Goal: Information Seeking & Learning: Learn about a topic

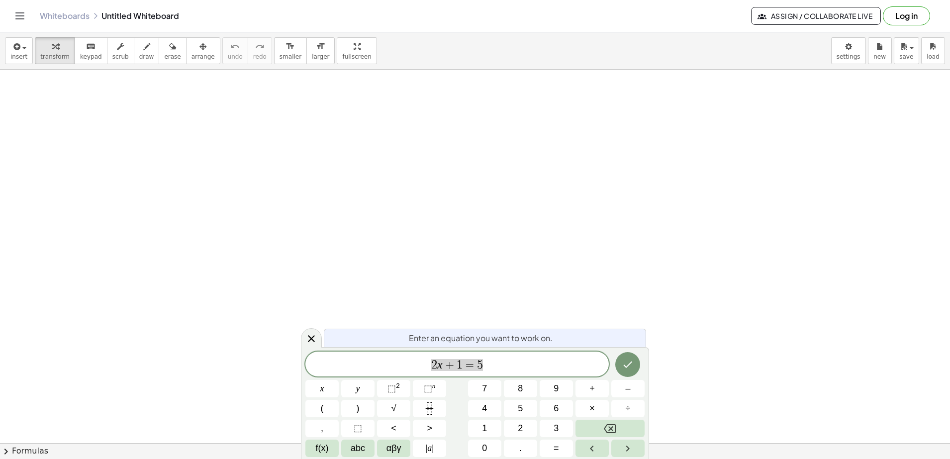
click at [22, 19] on icon "Toggle navigation" at bounding box center [20, 16] width 12 height 12
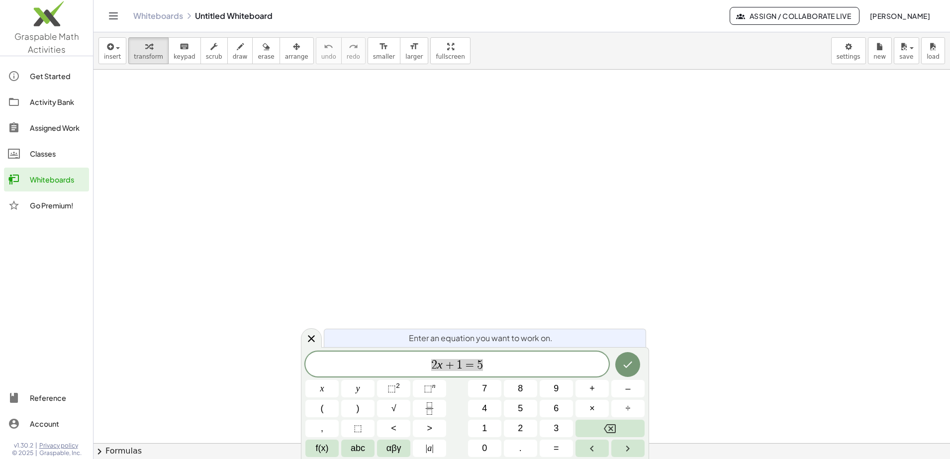
click at [62, 19] on img at bounding box center [46, 16] width 93 height 42
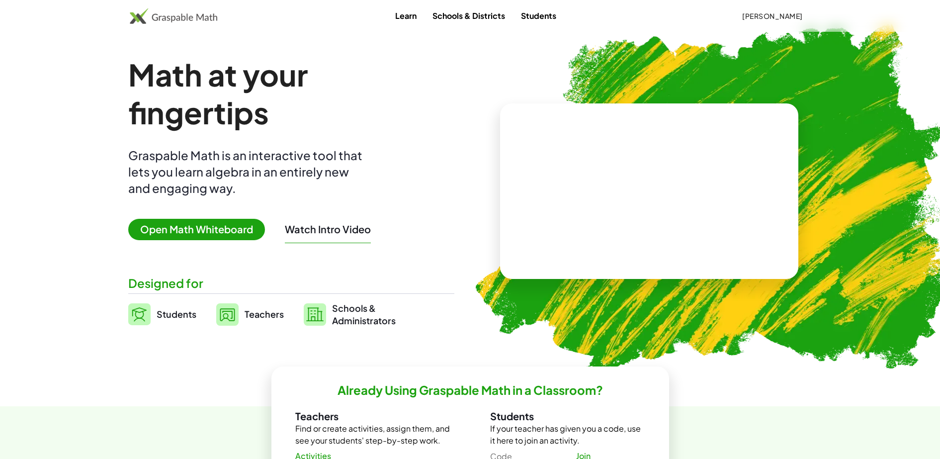
click at [434, 14] on link "Schools & Districts" at bounding box center [469, 15] width 89 height 18
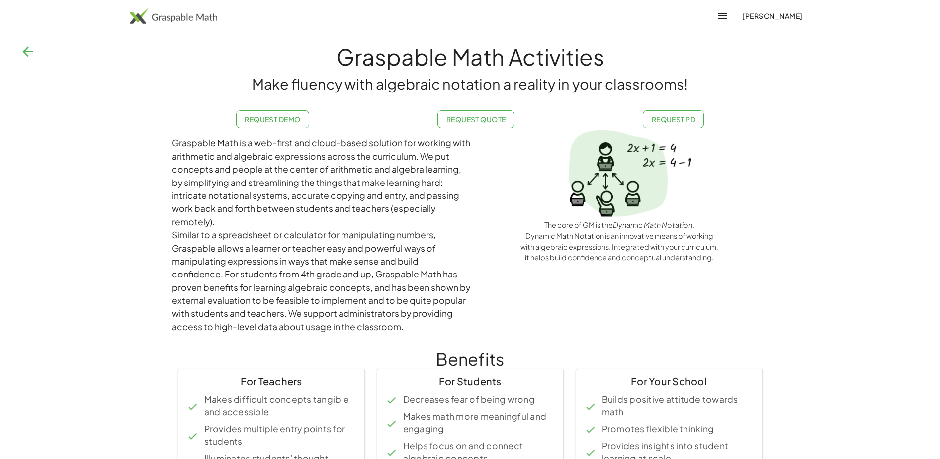
click at [197, 21] on img at bounding box center [174, 16] width 88 height 16
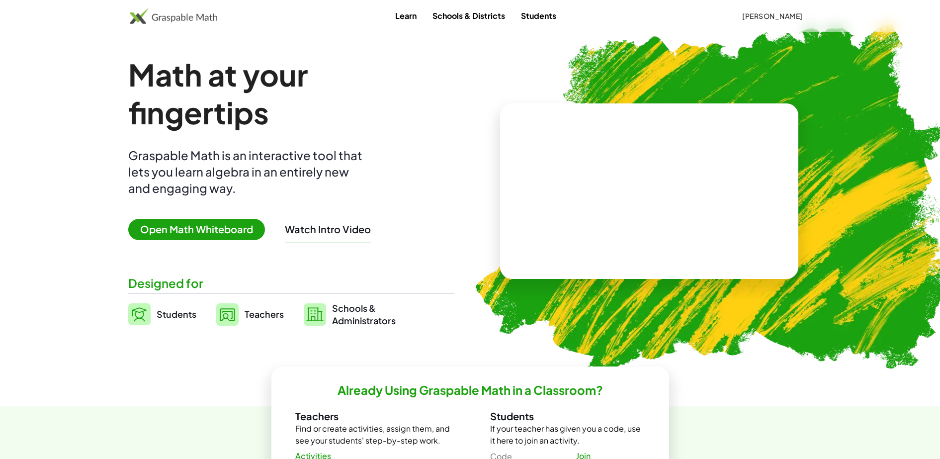
click at [350, 274] on div "Math at your fingertips Graspable Math is an interactive tool that lets you lea…" at bounding box center [291, 191] width 326 height 271
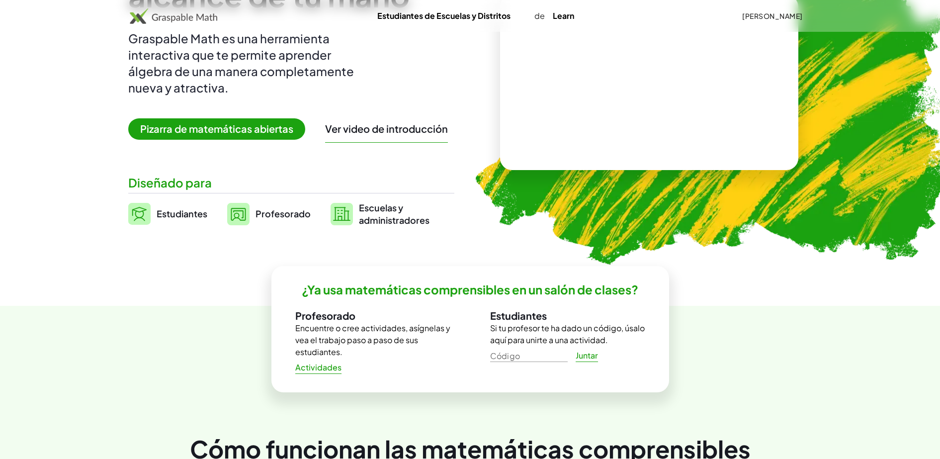
scroll to position [124, 0]
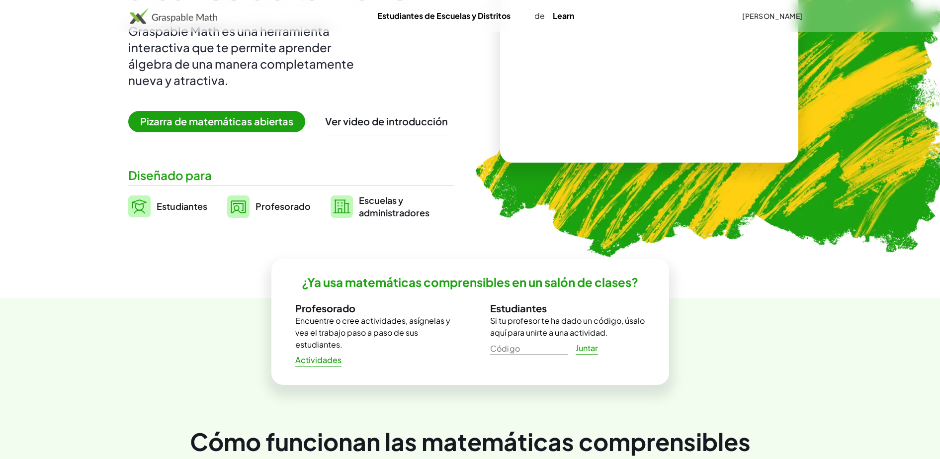
click at [280, 196] on link "Profesorado" at bounding box center [269, 206] width 84 height 25
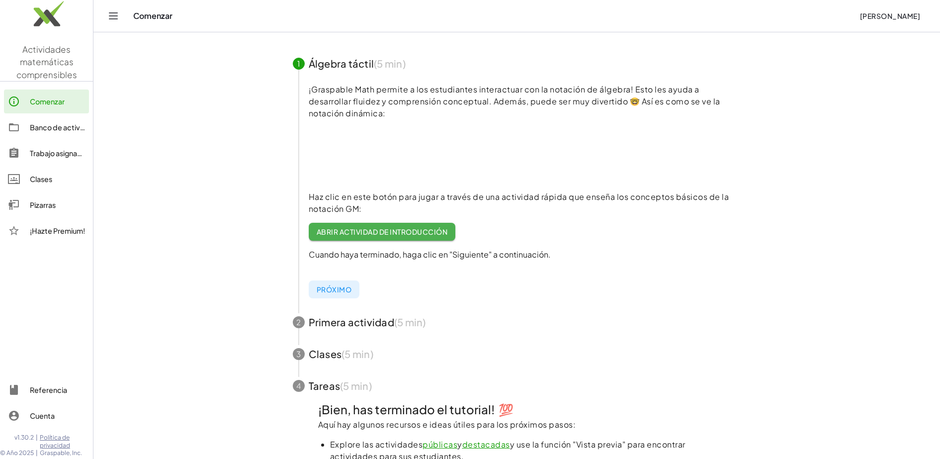
scroll to position [240, 0]
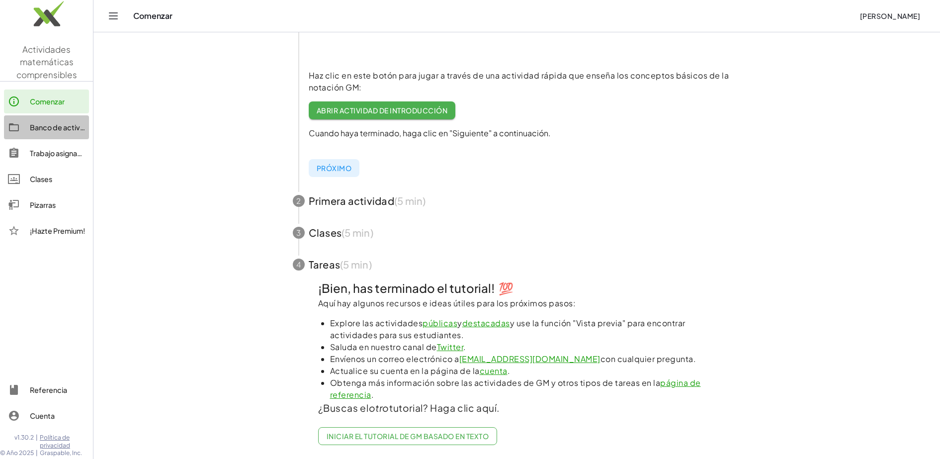
click at [55, 125] on div "Banco de actividades" at bounding box center [57, 127] width 55 height 12
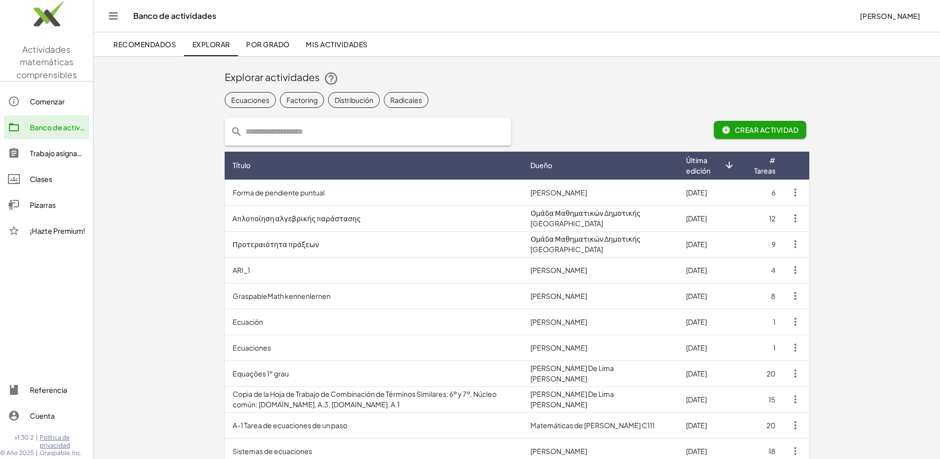
click at [325, 135] on input "text" at bounding box center [374, 132] width 263 height 28
type input "**********"
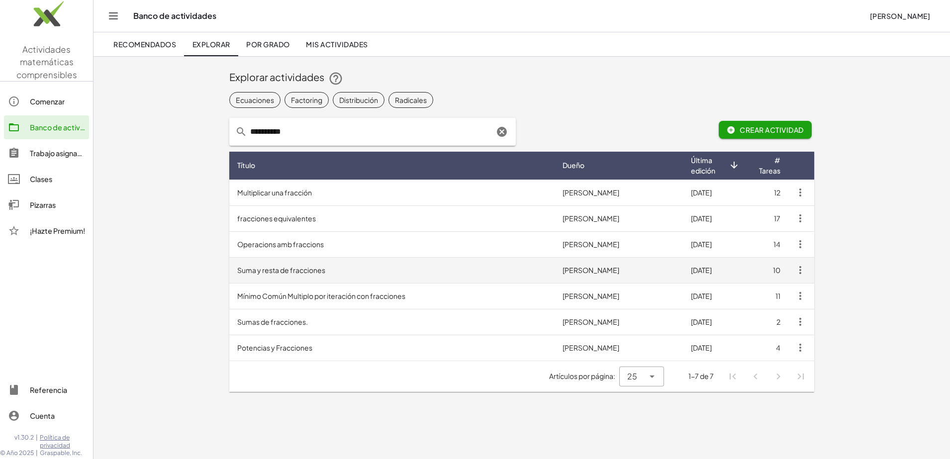
click at [300, 271] on font "Suma y resta de fracciones" at bounding box center [281, 270] width 88 height 9
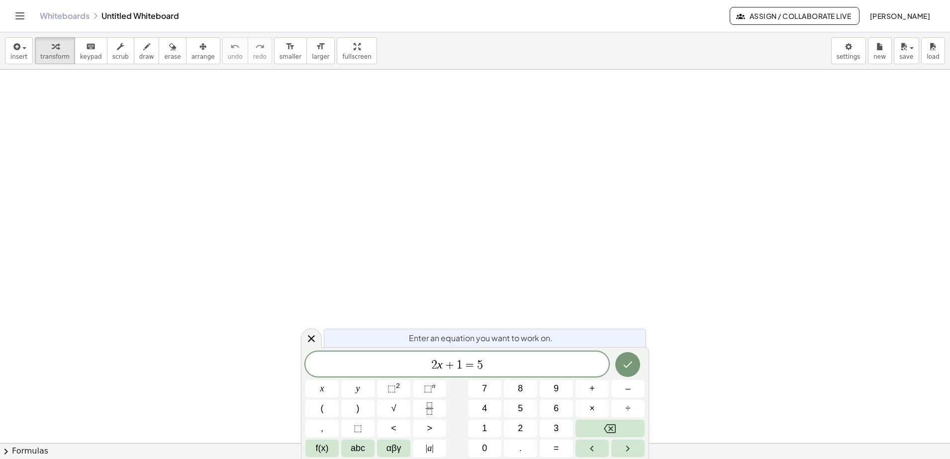
click at [25, 17] on icon "Toggle navigation" at bounding box center [20, 16] width 12 height 12
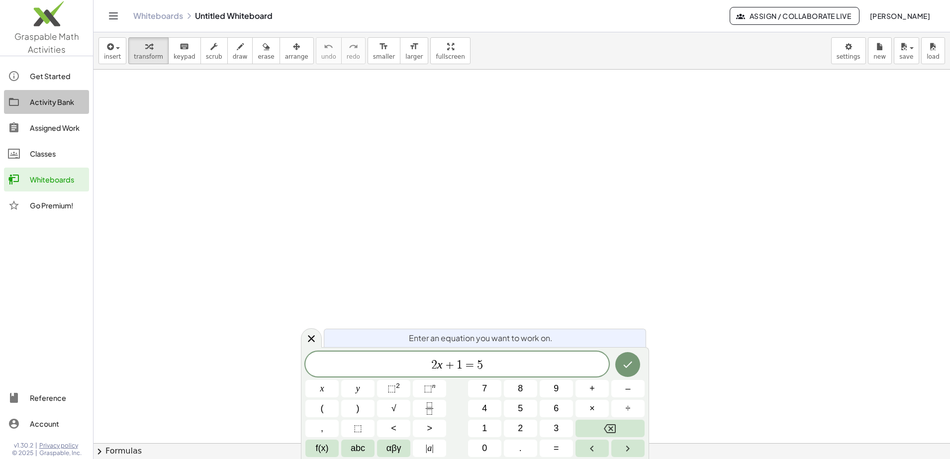
click at [43, 98] on div "Activity Bank" at bounding box center [57, 102] width 55 height 12
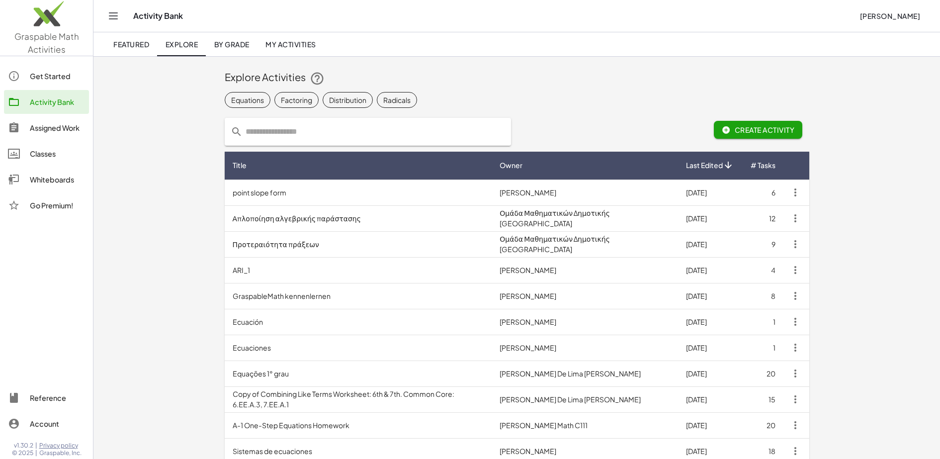
click at [260, 133] on input "text" at bounding box center [374, 132] width 263 height 28
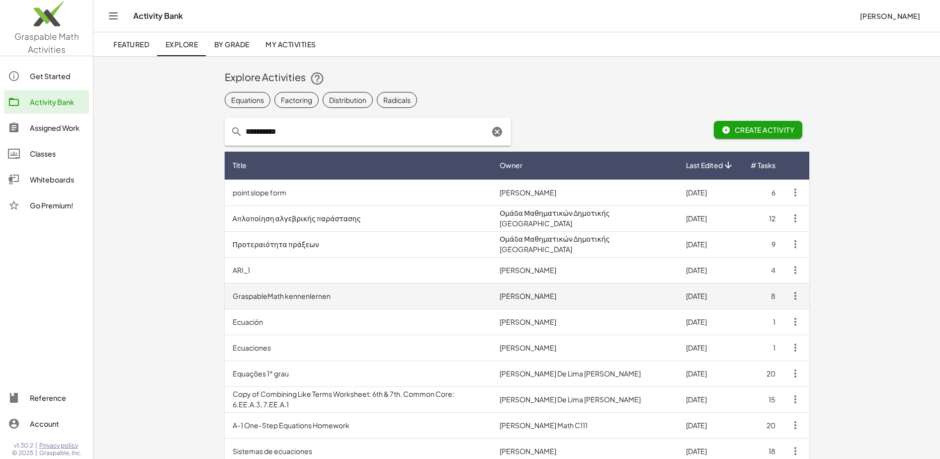
type input "**********"
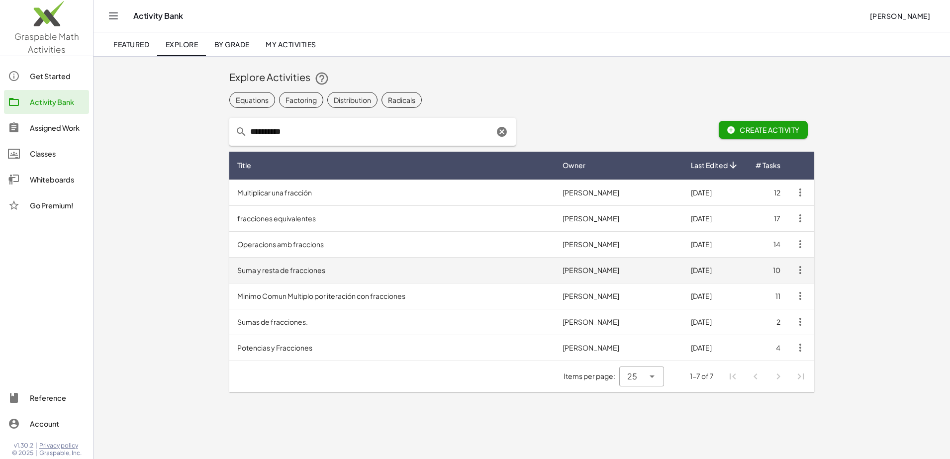
click at [330, 265] on td "Suma y resta de fracciones" at bounding box center [391, 270] width 325 height 26
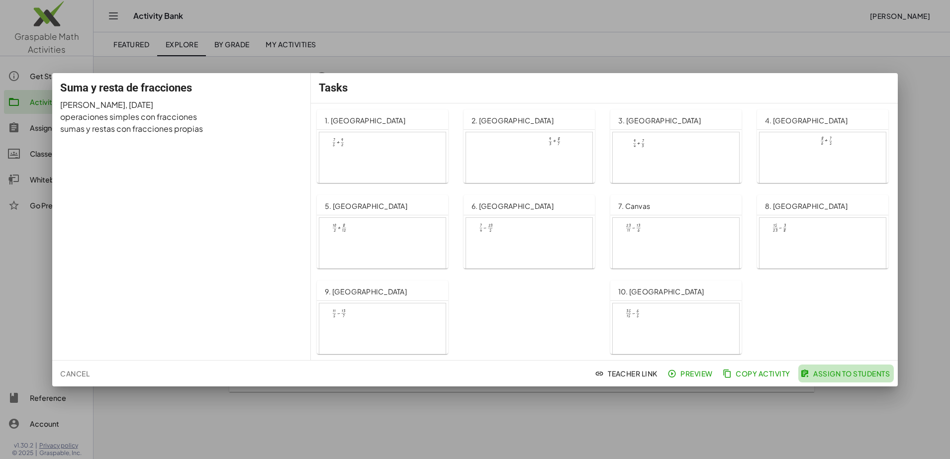
click at [828, 374] on span "Assign to Students" at bounding box center [846, 373] width 88 height 9
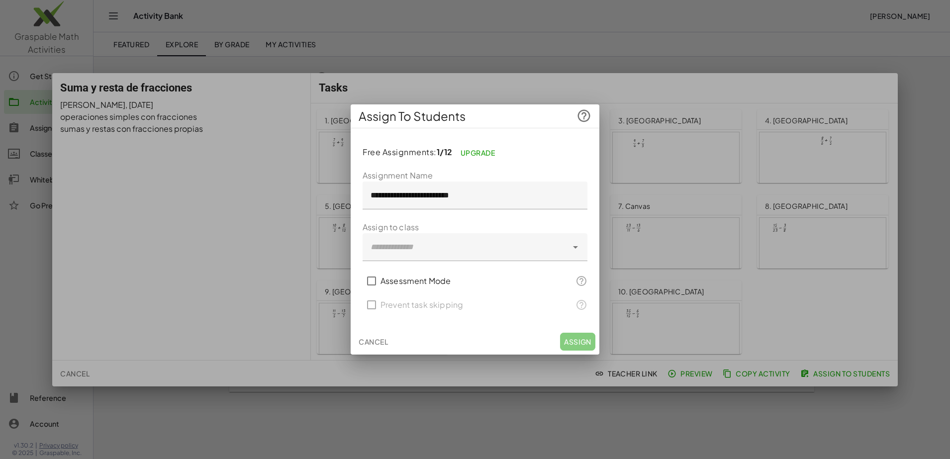
click at [580, 338] on div "Cancel Assign" at bounding box center [475, 342] width 249 height 26
click at [455, 252] on div at bounding box center [464, 247] width 205 height 28
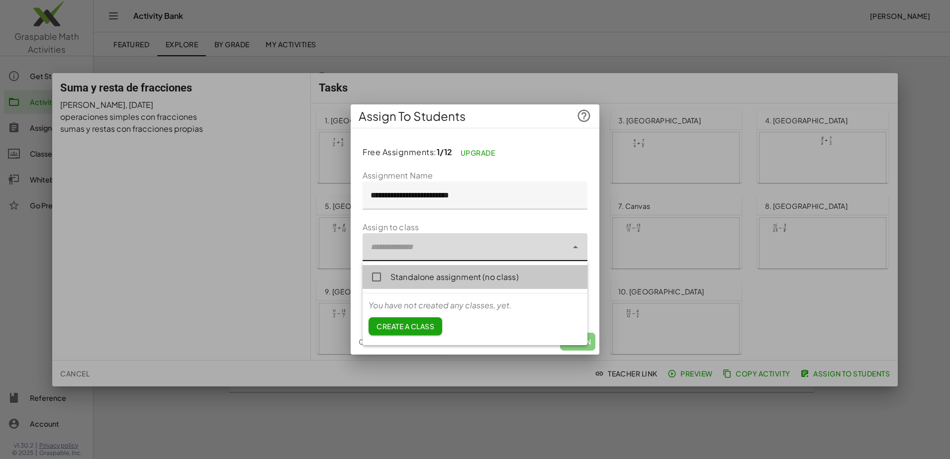
click at [414, 271] on div "Standalone assignment (no class)" at bounding box center [484, 277] width 189 height 12
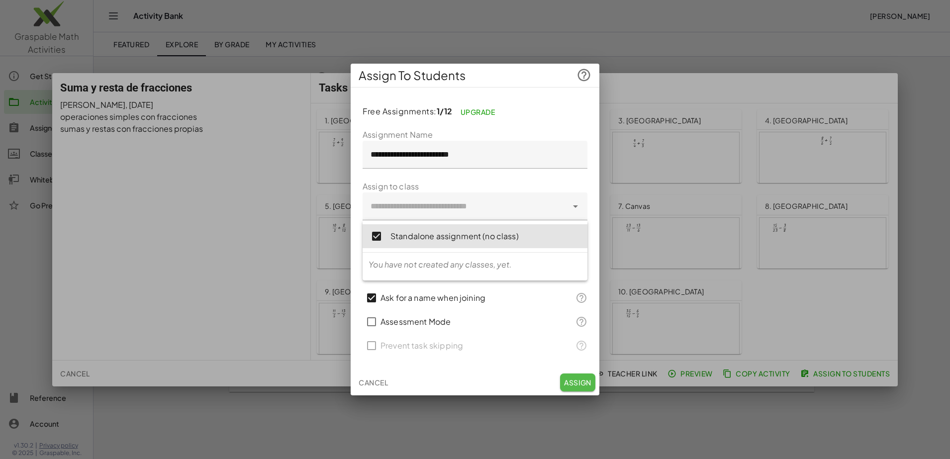
click at [586, 378] on span "Assign" at bounding box center [577, 382] width 27 height 9
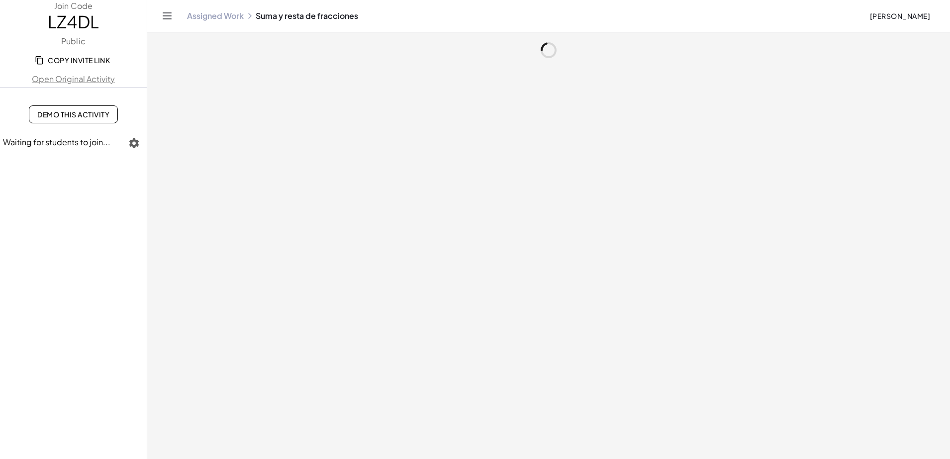
click at [79, 58] on span "Copy Invite Link" at bounding box center [73, 60] width 73 height 9
click at [40, 60] on p "Copy Invite Link" at bounding box center [73, 60] width 139 height 18
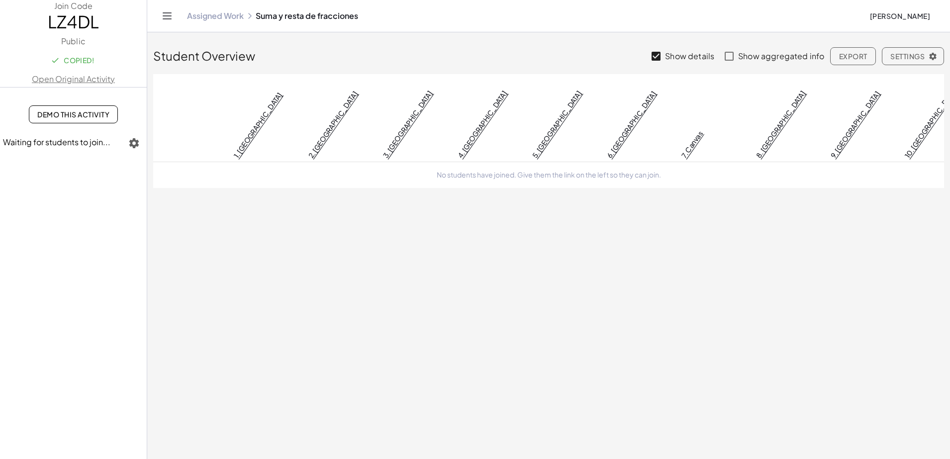
click at [40, 60] on p "Copied!" at bounding box center [73, 60] width 139 height 18
drag, startPoint x: 40, startPoint y: 60, endPoint x: 75, endPoint y: 60, distance: 34.8
click at [40, 60] on p "Copied!" at bounding box center [73, 60] width 139 height 18
click at [50, 62] on span "Copy Invite Link" at bounding box center [73, 60] width 73 height 9
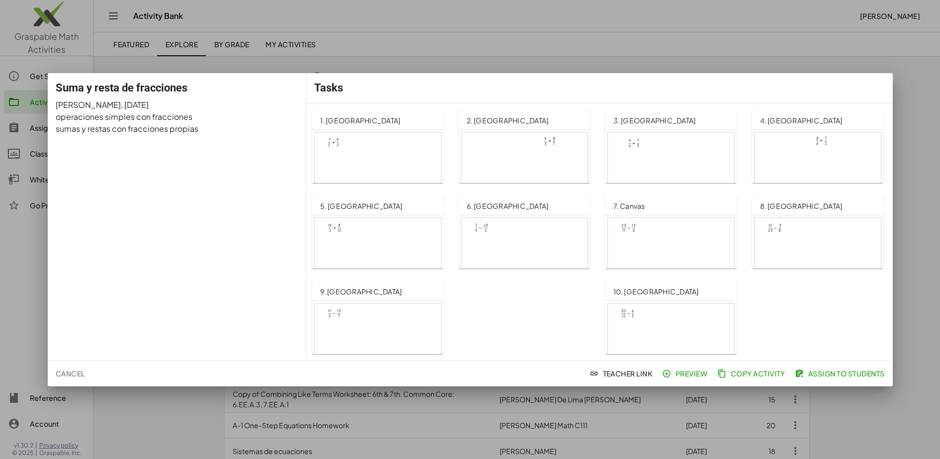
click at [26, 244] on div at bounding box center [470, 229] width 940 height 459
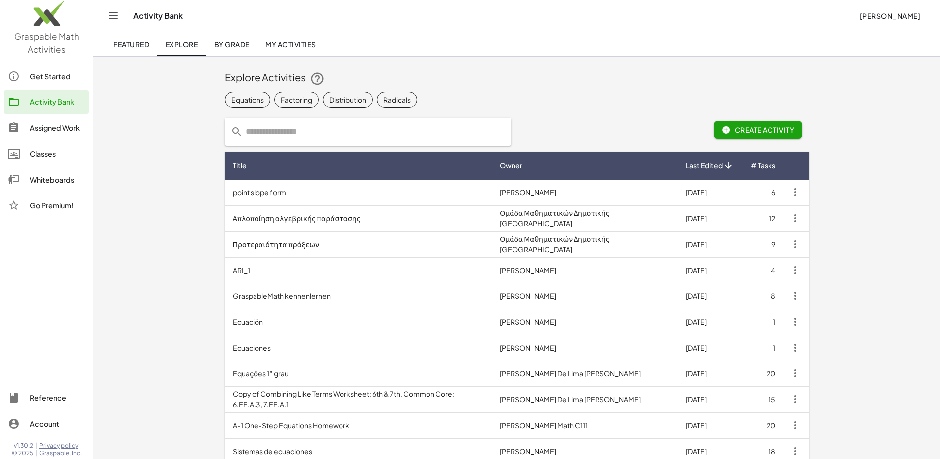
click at [308, 128] on input "text" at bounding box center [374, 132] width 263 height 28
type input "**********"
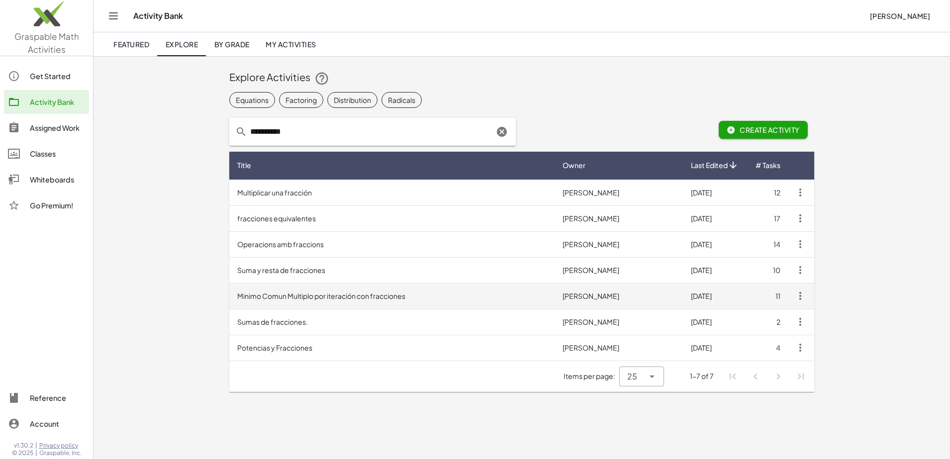
click at [356, 296] on td "Minimo Comun Multiplo por iteración con fracciones" at bounding box center [391, 296] width 325 height 26
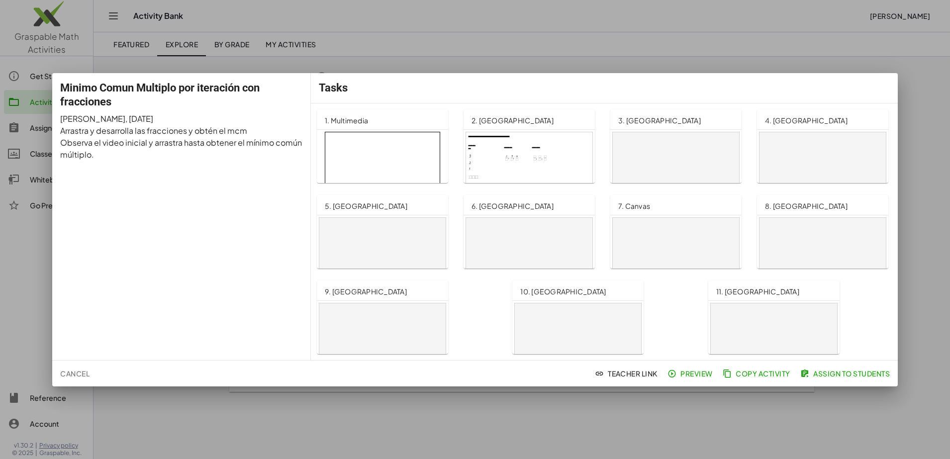
click at [375, 157] on iframe at bounding box center [382, 170] width 115 height 76
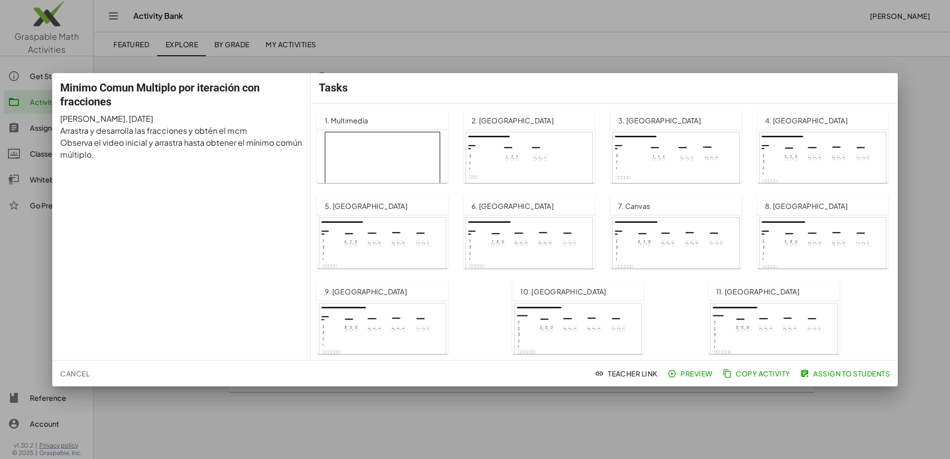
click at [425, 41] on div at bounding box center [475, 229] width 950 height 459
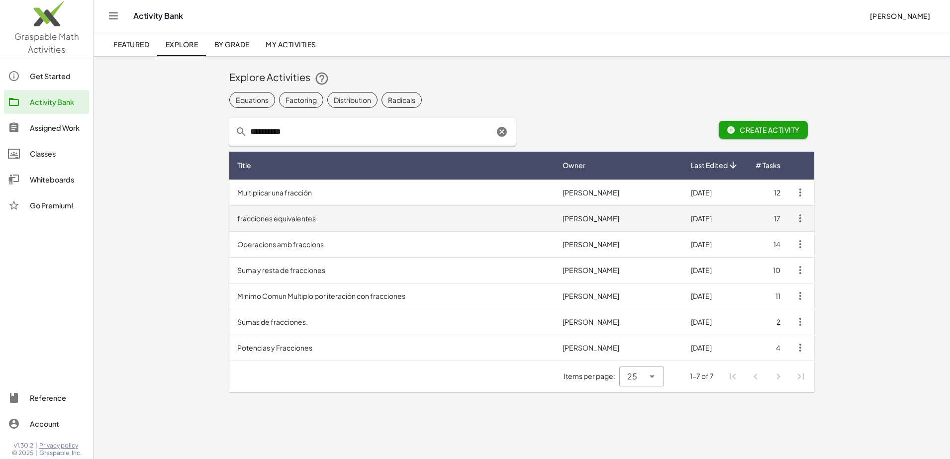
click at [330, 219] on td "fracciones equivalentes" at bounding box center [391, 218] width 325 height 26
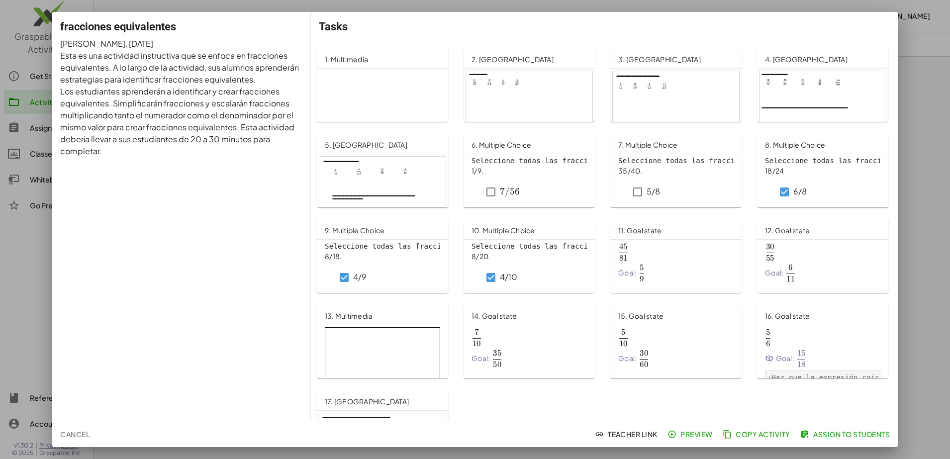
scroll to position [49, 0]
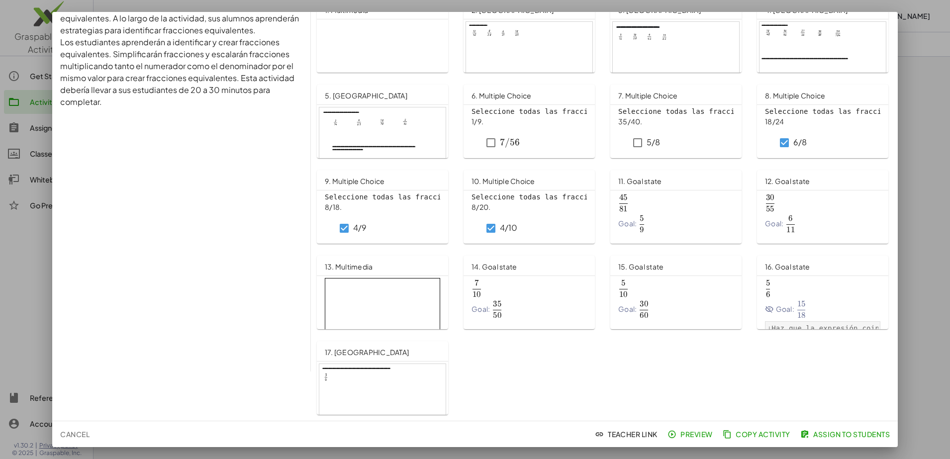
click at [841, 433] on span "Assign to Students" at bounding box center [846, 434] width 88 height 9
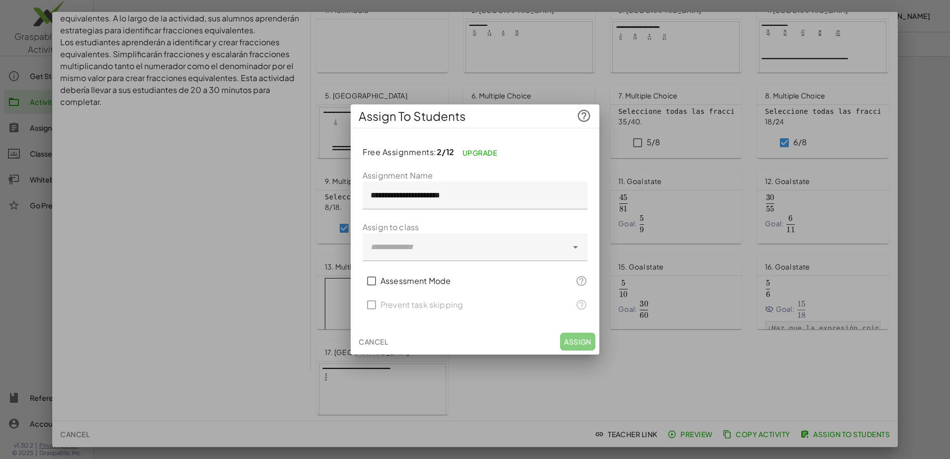
click at [380, 276] on label "Assessment Mode" at bounding box center [415, 281] width 70 height 24
click at [585, 338] on div "Cancel Assign" at bounding box center [475, 342] width 249 height 26
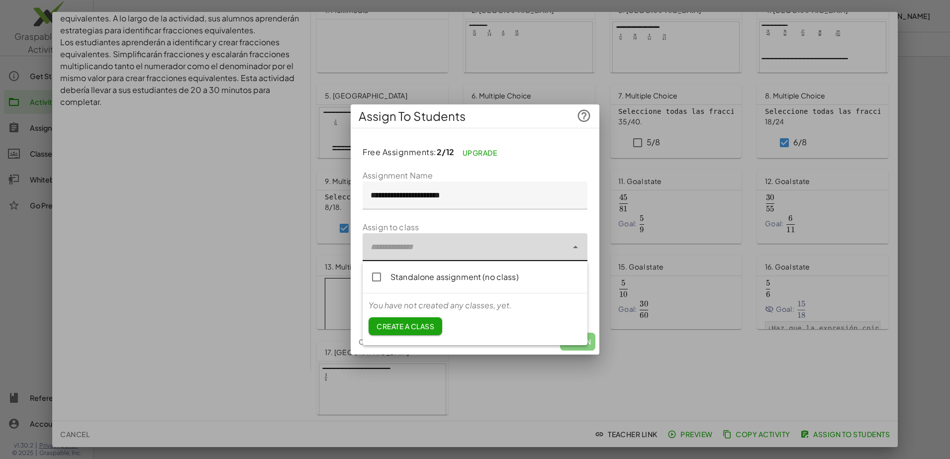
click at [426, 238] on div at bounding box center [464, 247] width 205 height 28
click at [419, 277] on div "Standalone assignment (no class)" at bounding box center [484, 277] width 189 height 12
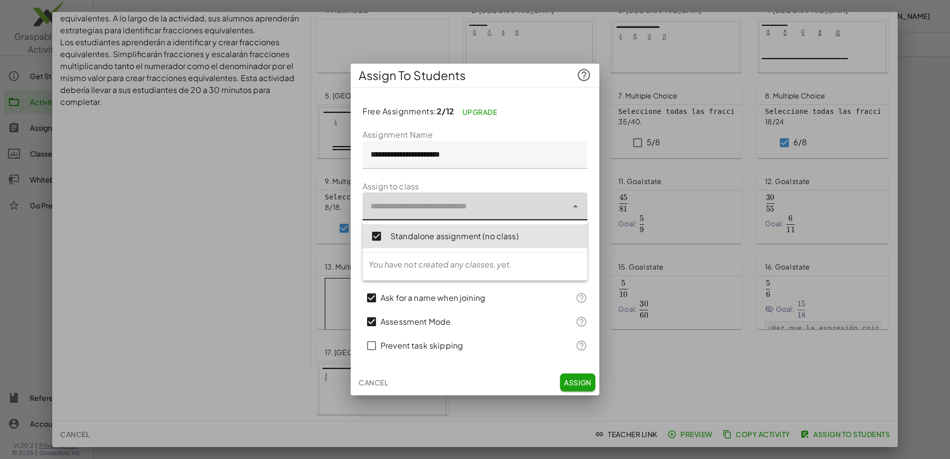
click at [579, 384] on span "Assign" at bounding box center [577, 382] width 27 height 9
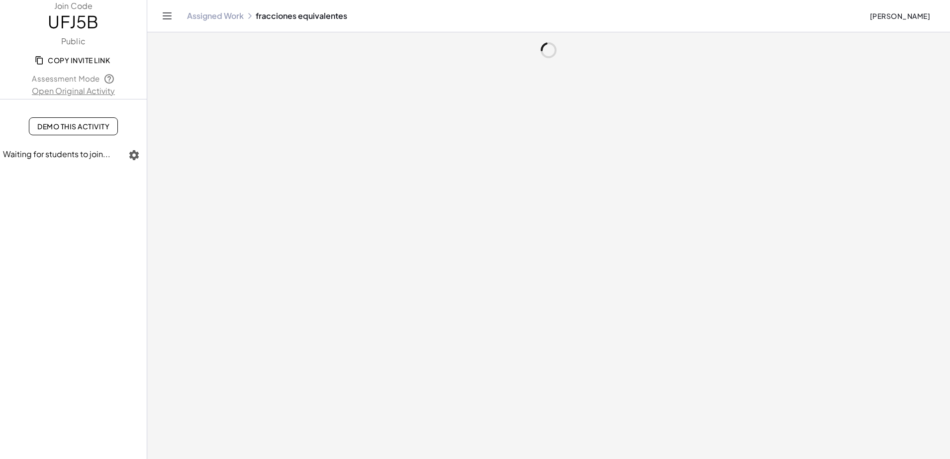
click at [62, 60] on span "Copy Invite Link" at bounding box center [73, 60] width 73 height 9
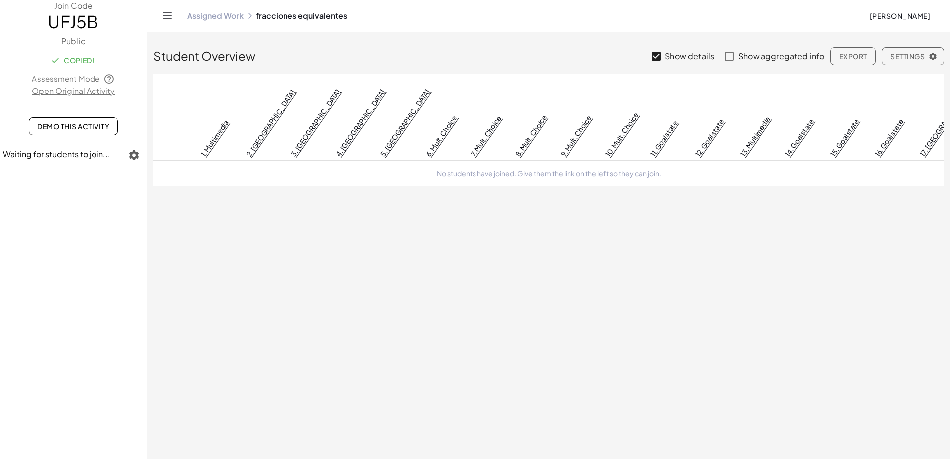
click at [47, 59] on button "Copied!" at bounding box center [74, 60] width 58 height 18
click at [46, 59] on button "Copied!" at bounding box center [74, 60] width 58 height 18
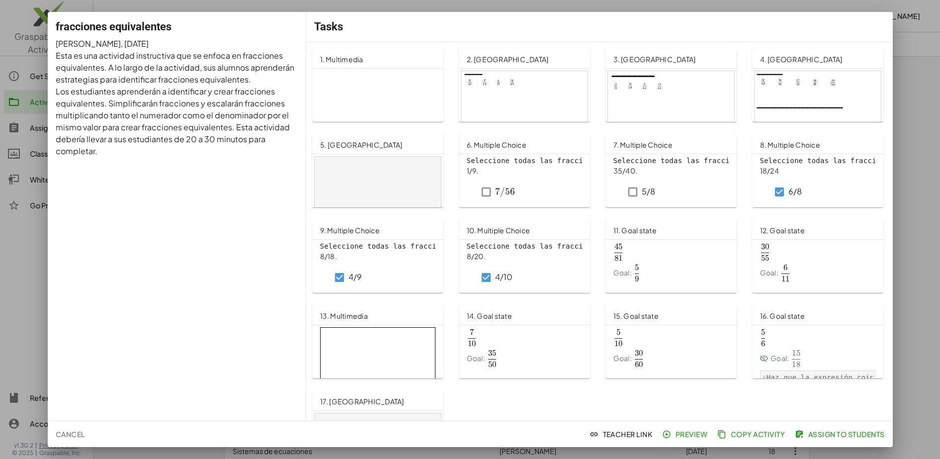
click at [931, 84] on div at bounding box center [470, 229] width 940 height 459
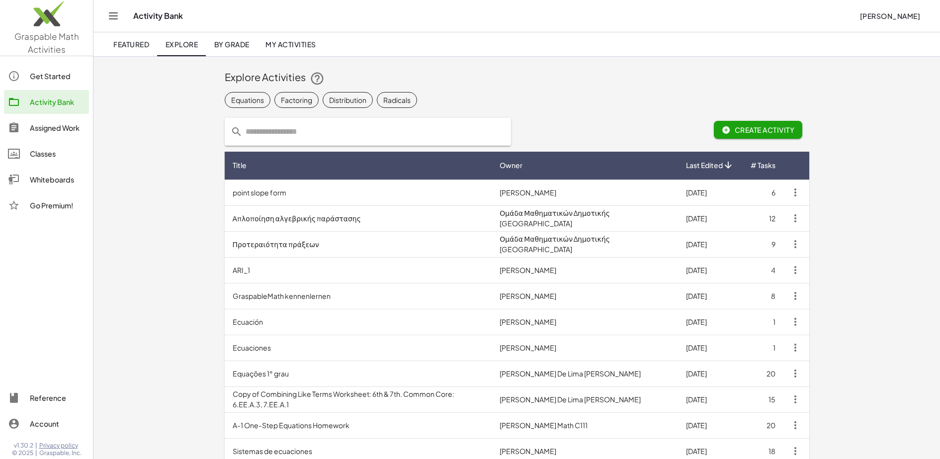
click at [317, 138] on input "text" at bounding box center [374, 132] width 263 height 28
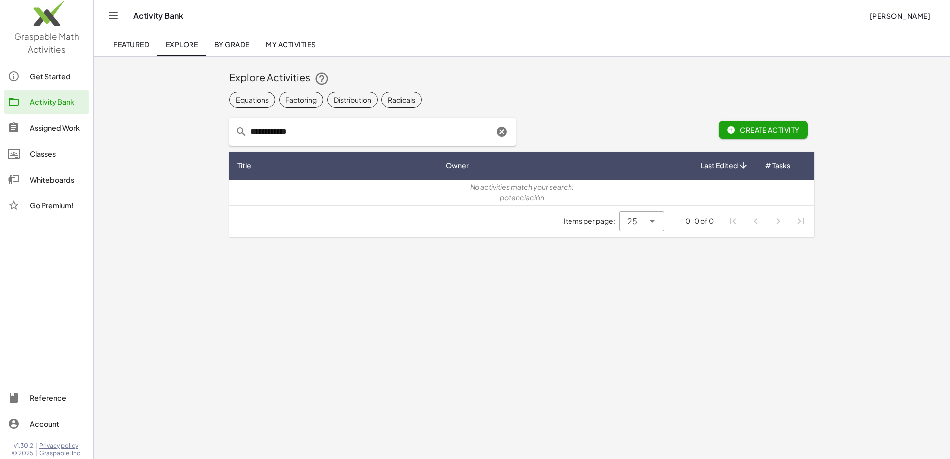
click at [359, 146] on div "**********" at bounding box center [372, 132] width 298 height 40
drag, startPoint x: 339, startPoint y: 130, endPoint x: 269, endPoint y: 134, distance: 69.2
click at [269, 134] on input "**********" at bounding box center [370, 132] width 247 height 28
type input "**********"
drag, startPoint x: 339, startPoint y: 134, endPoint x: 226, endPoint y: 134, distance: 112.9
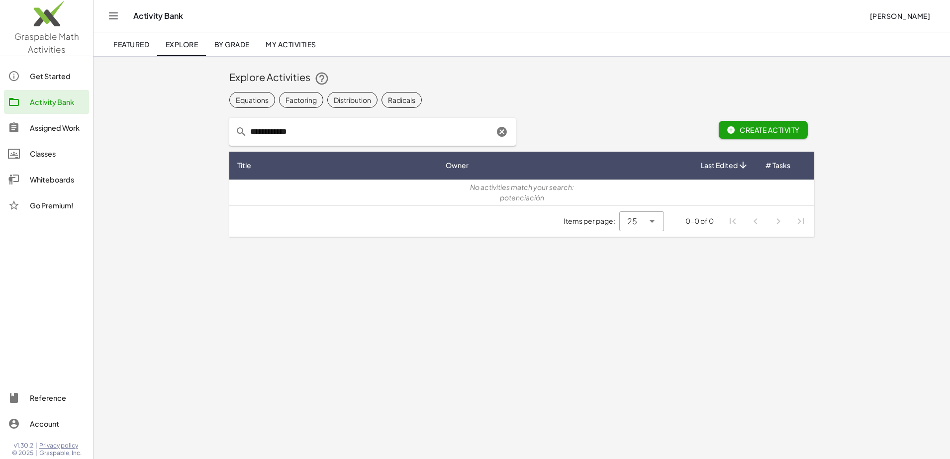
click at [226, 134] on div "**********" at bounding box center [372, 132] width 298 height 40
click at [314, 130] on input "**********" at bounding box center [370, 132] width 247 height 28
click at [330, 129] on input "**********" at bounding box center [370, 132] width 247 height 28
click at [310, 132] on input "**********" at bounding box center [370, 132] width 247 height 28
click at [503, 131] on icon "Clear" at bounding box center [502, 132] width 12 height 12
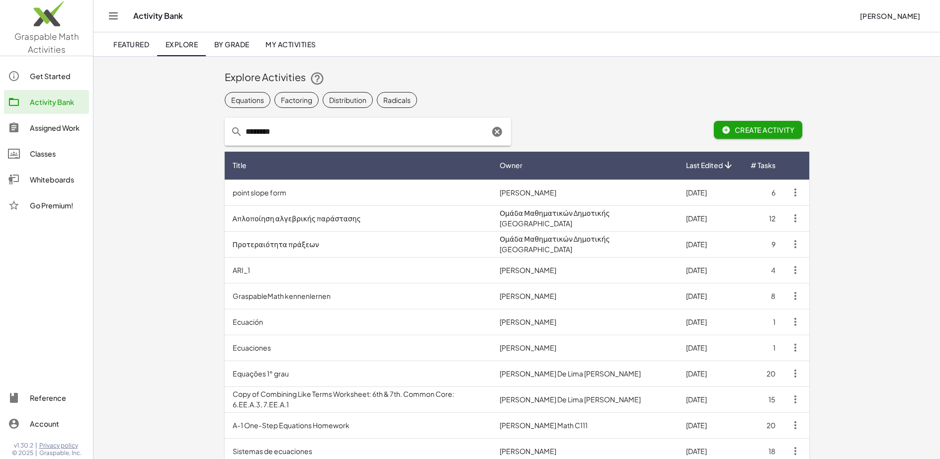
type input "********"
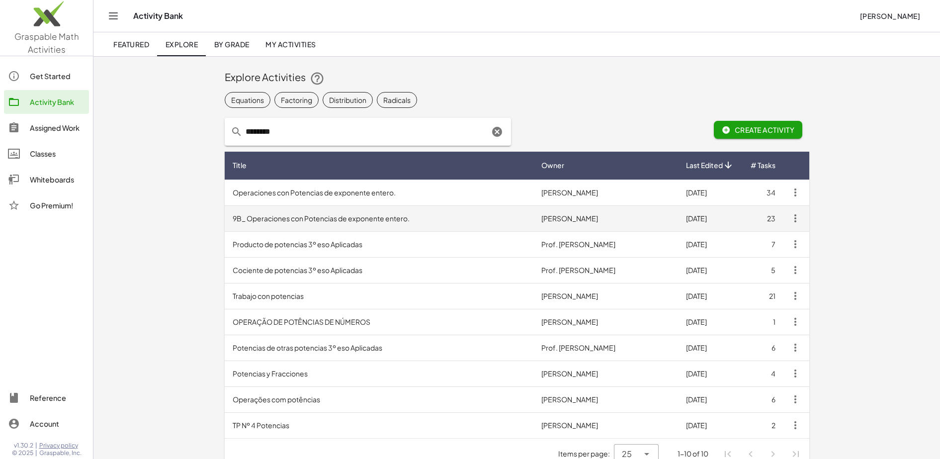
click at [407, 220] on td "9B_ Operaciones con Potencias de exponente entero." at bounding box center [379, 218] width 309 height 26
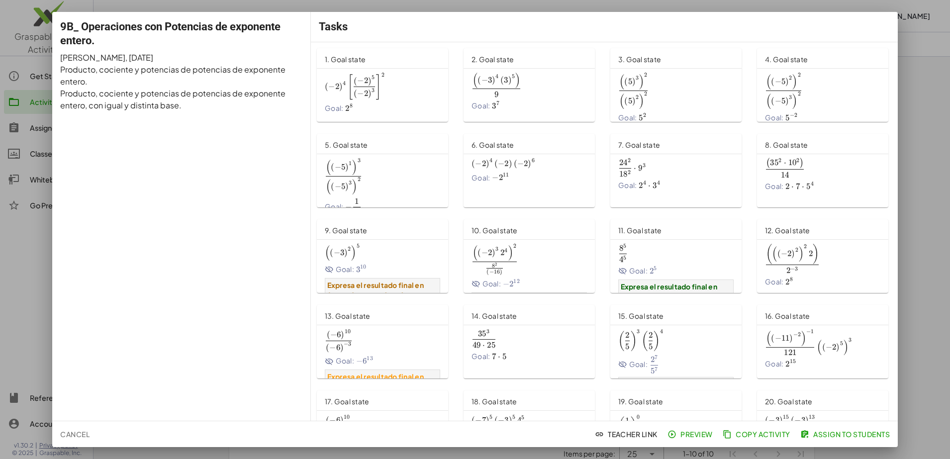
click at [852, 434] on span "Assign to Students" at bounding box center [846, 434] width 88 height 9
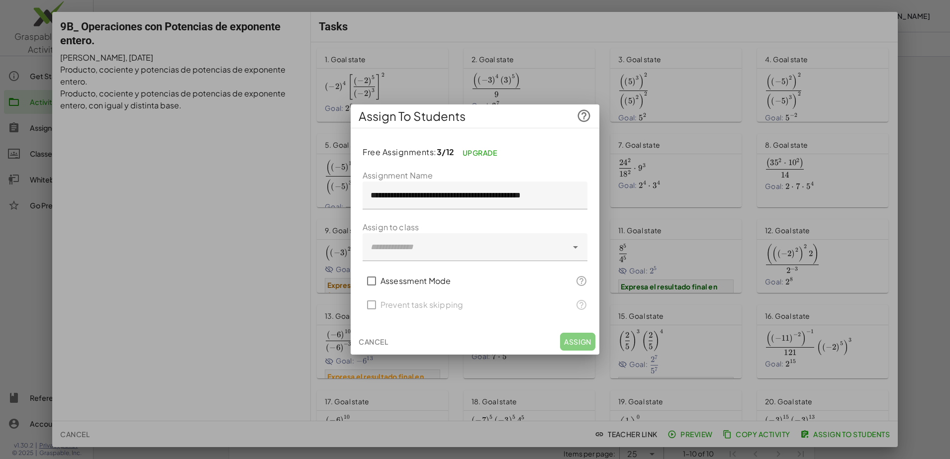
click at [579, 341] on div "Cancel Assign" at bounding box center [475, 342] width 249 height 26
click at [401, 282] on label "Assessment Mode" at bounding box center [415, 281] width 70 height 24
click at [461, 254] on div at bounding box center [464, 247] width 205 height 28
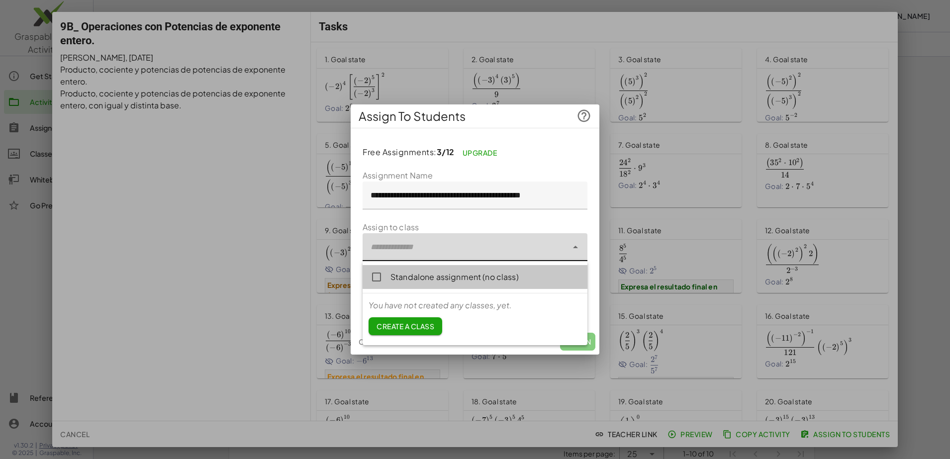
click at [440, 275] on div "Standalone assignment (no class)" at bounding box center [484, 277] width 189 height 12
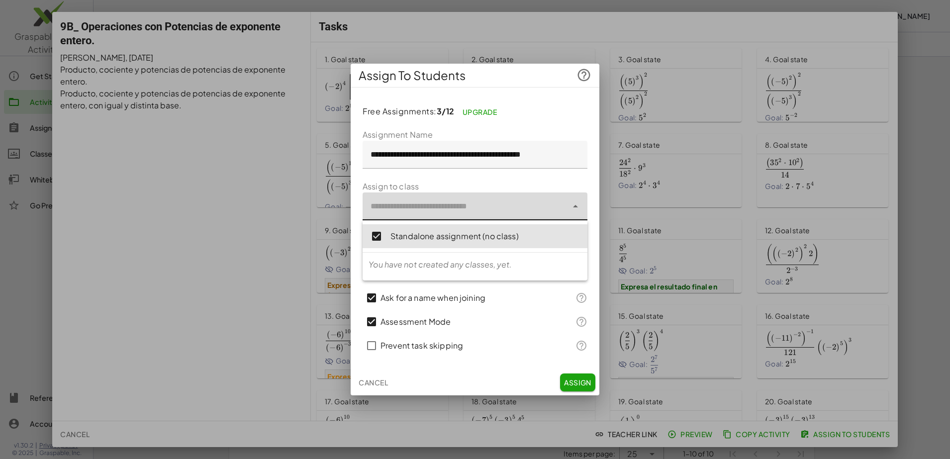
click at [570, 377] on button "Assign" at bounding box center [577, 382] width 35 height 18
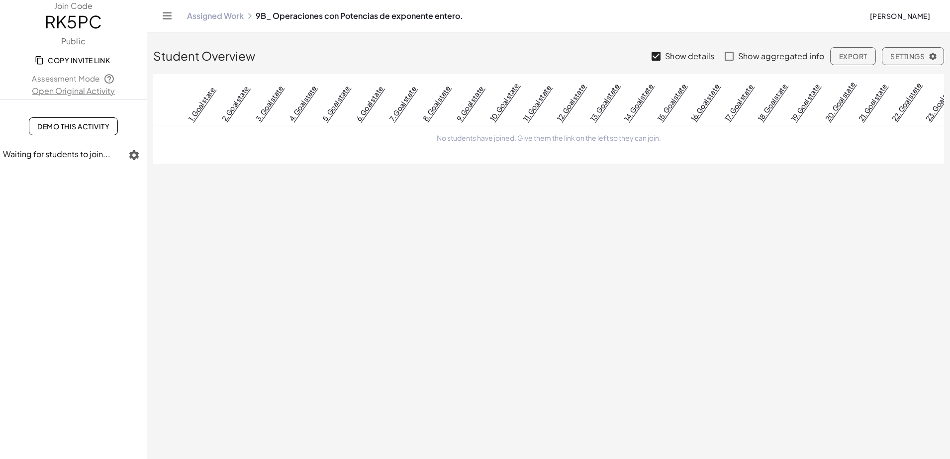
click at [75, 62] on span "Copy Invite Link" at bounding box center [73, 60] width 73 height 9
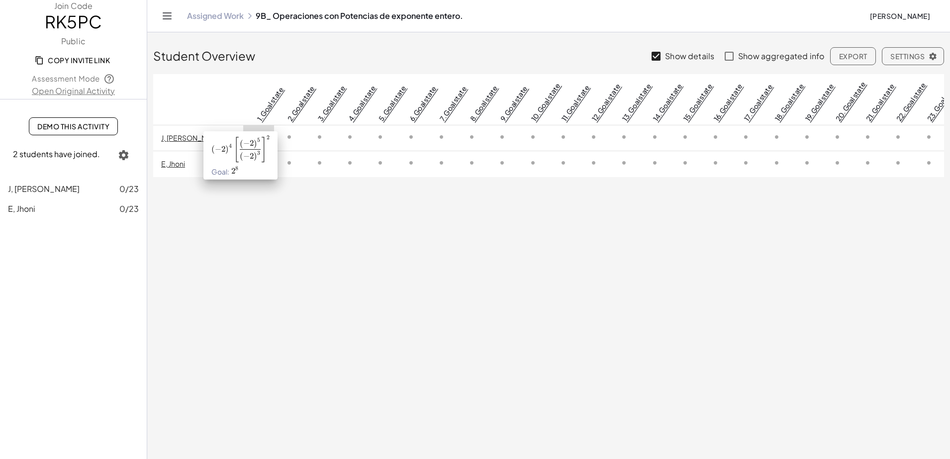
click at [255, 105] on link "1. Goal state" at bounding box center [270, 104] width 30 height 38
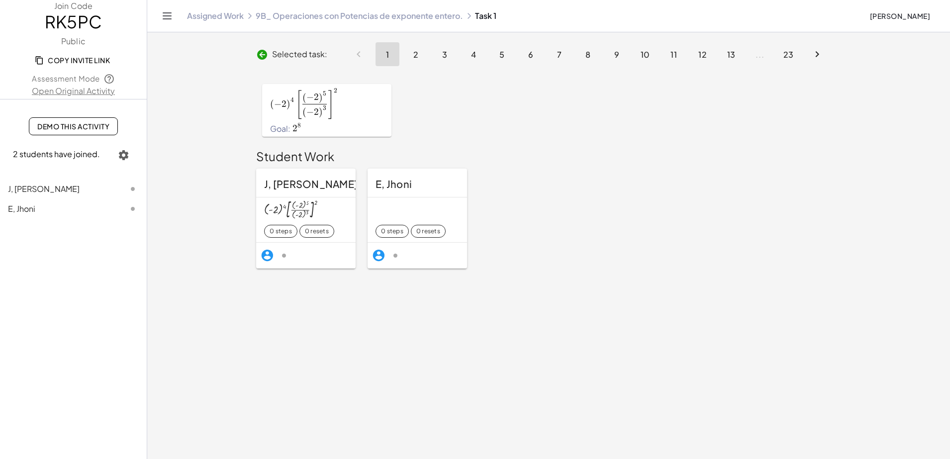
click at [68, 157] on span "2 students have joined." at bounding box center [56, 154] width 87 height 10
click at [85, 126] on span "Demo This Activity" at bounding box center [73, 126] width 72 height 9
click at [357, 53] on li "Pagination Navigation" at bounding box center [359, 54] width 24 height 24
click at [391, 55] on button "1" at bounding box center [387, 54] width 24 height 24
click at [413, 52] on span "2" at bounding box center [415, 54] width 5 height 10
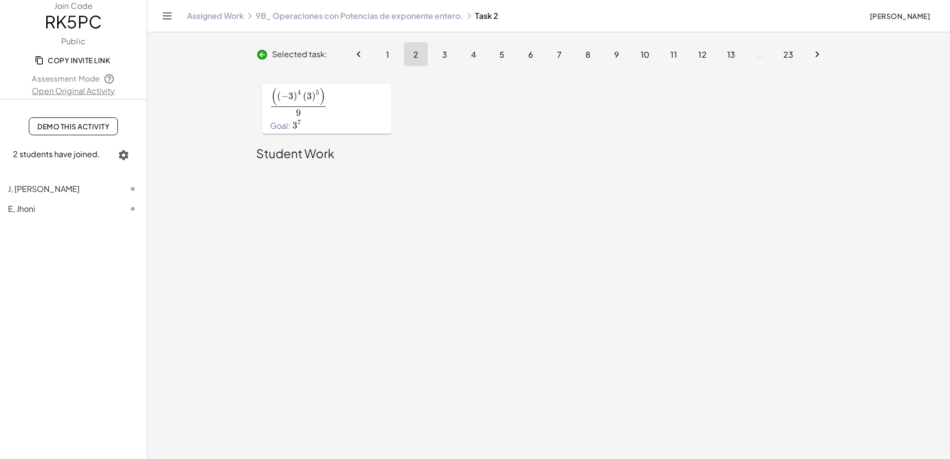
click at [396, 52] on button "1" at bounding box center [387, 54] width 24 height 24
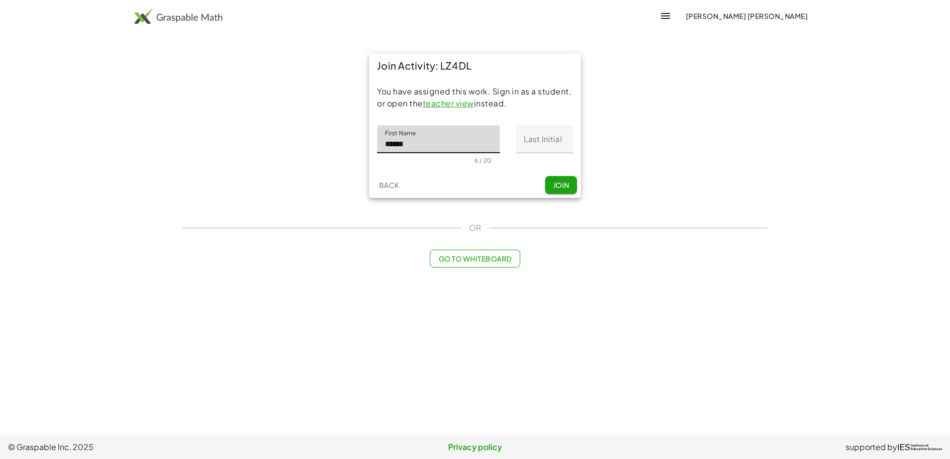
type input "*****"
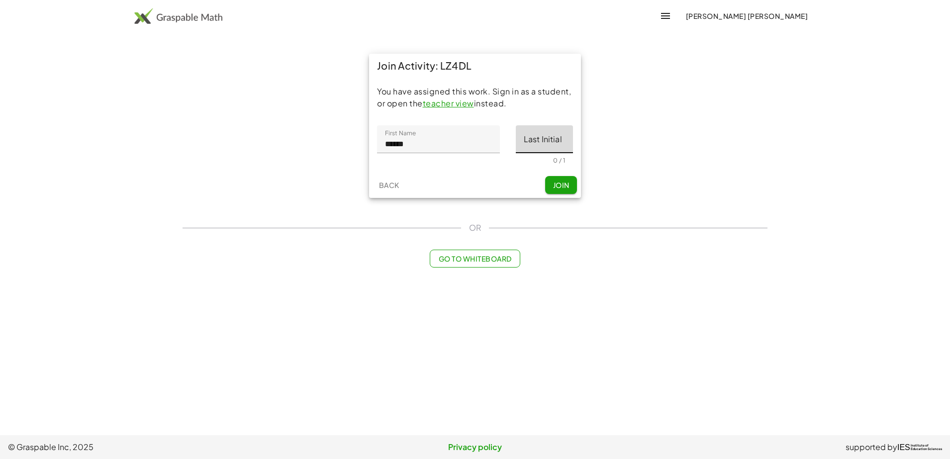
click at [547, 149] on input "Last Initial" at bounding box center [544, 139] width 57 height 28
type input "*"
click at [566, 184] on span "Join" at bounding box center [560, 184] width 16 height 9
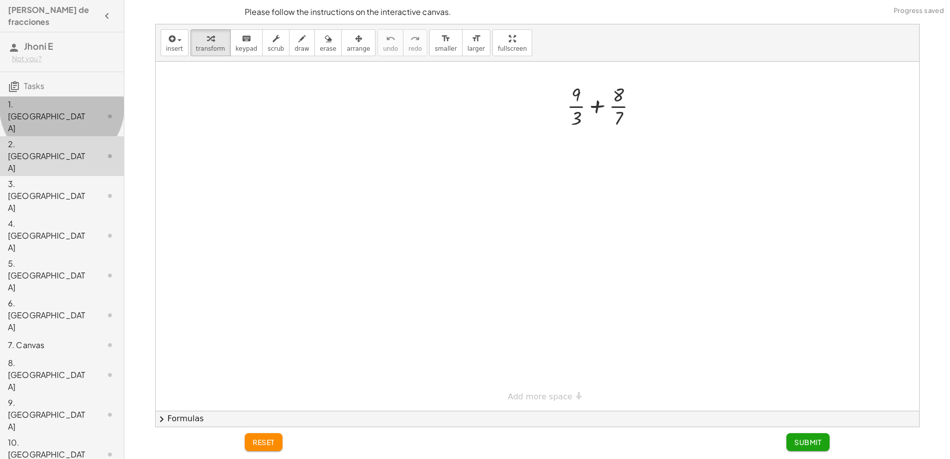
click at [87, 110] on div "1. Canvas" at bounding box center [48, 116] width 80 height 36
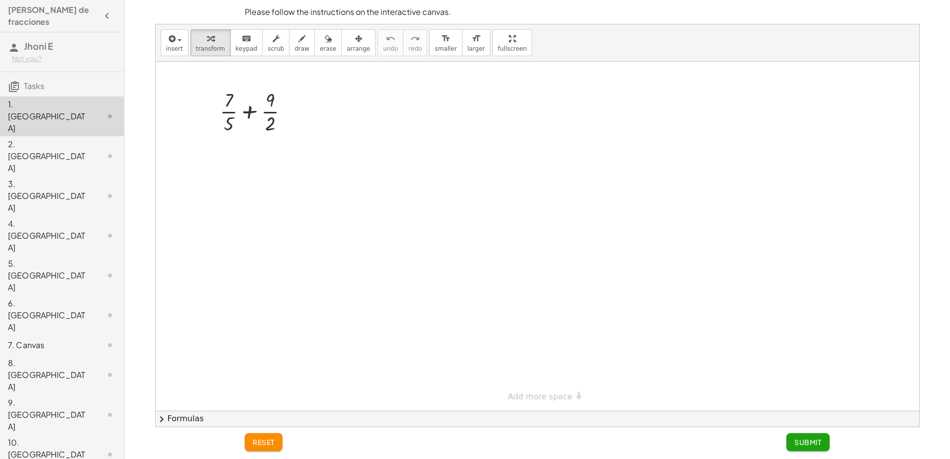
click at [60, 218] on div "4. Canvas" at bounding box center [48, 236] width 80 height 36
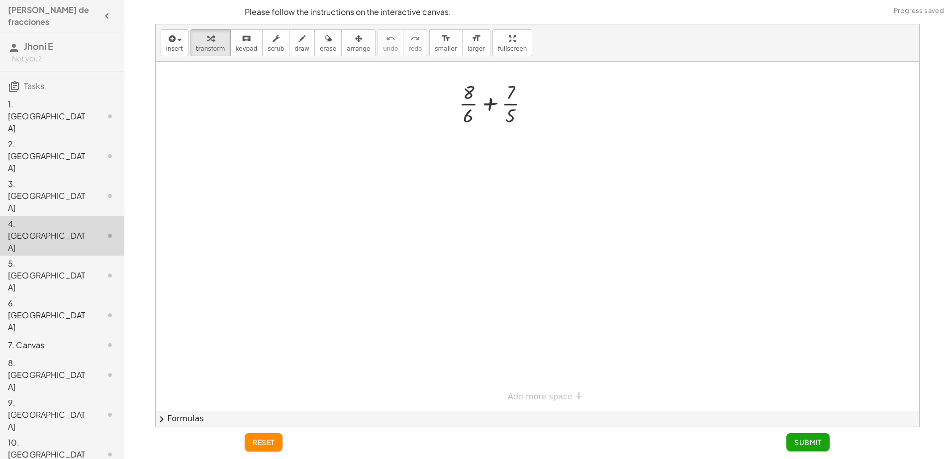
click at [59, 216] on div "4. Canvas" at bounding box center [62, 236] width 124 height 40
click at [56, 258] on div "5. Canvas" at bounding box center [48, 276] width 80 height 36
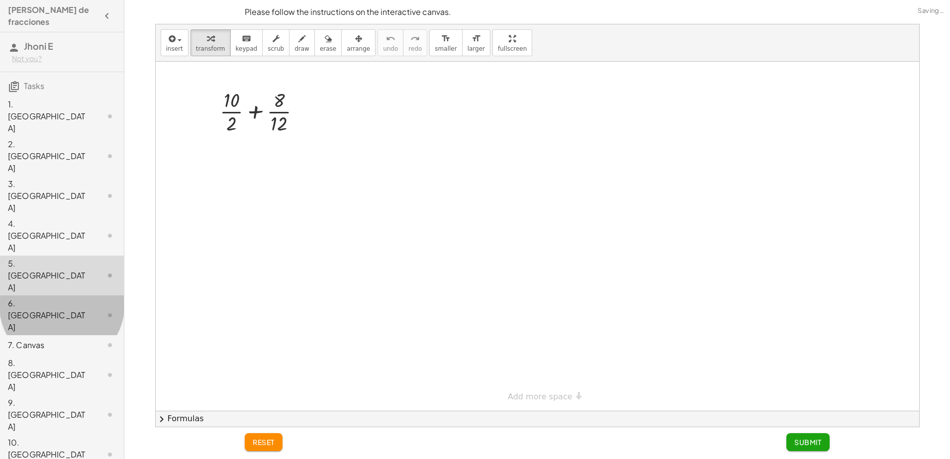
click at [57, 297] on div "6. Canvas" at bounding box center [48, 315] width 80 height 36
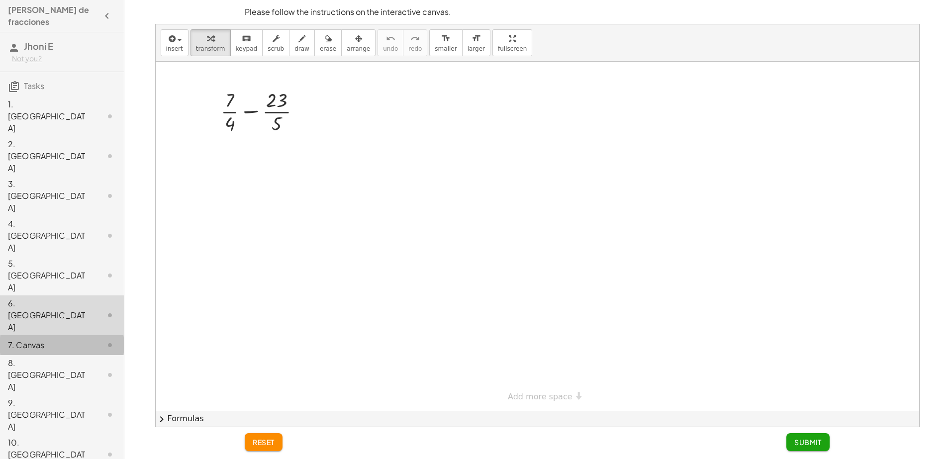
click at [105, 339] on icon at bounding box center [110, 345] width 12 height 12
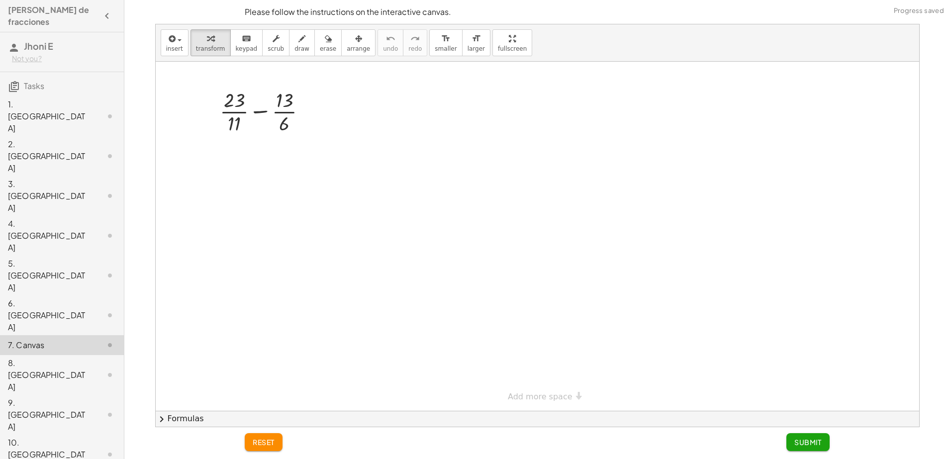
click at [92, 369] on div at bounding box center [102, 375] width 28 height 12
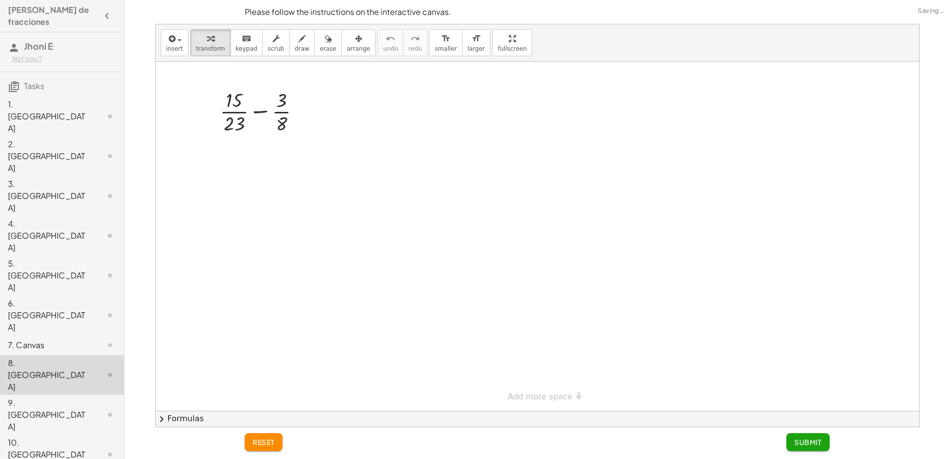
click at [89, 409] on div at bounding box center [102, 415] width 28 height 12
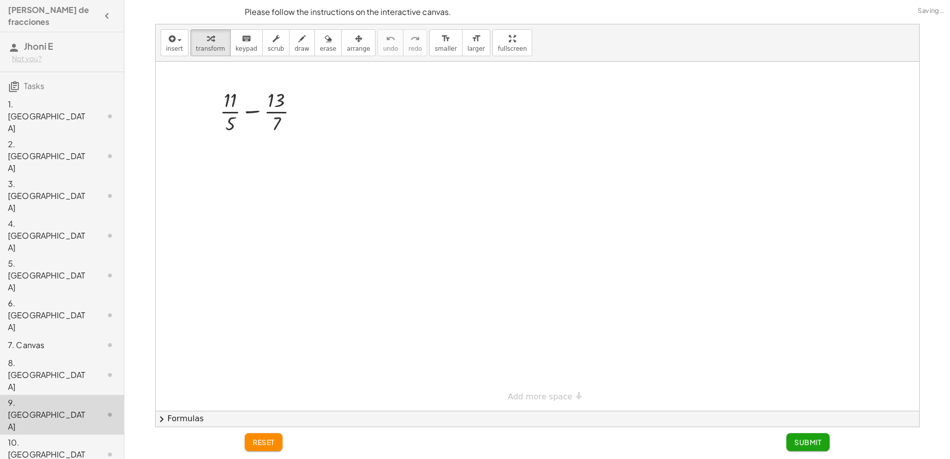
click at [83, 395] on div "9. Canvas" at bounding box center [62, 415] width 124 height 40
click at [77, 437] on div "10. Canvas" at bounding box center [48, 455] width 80 height 36
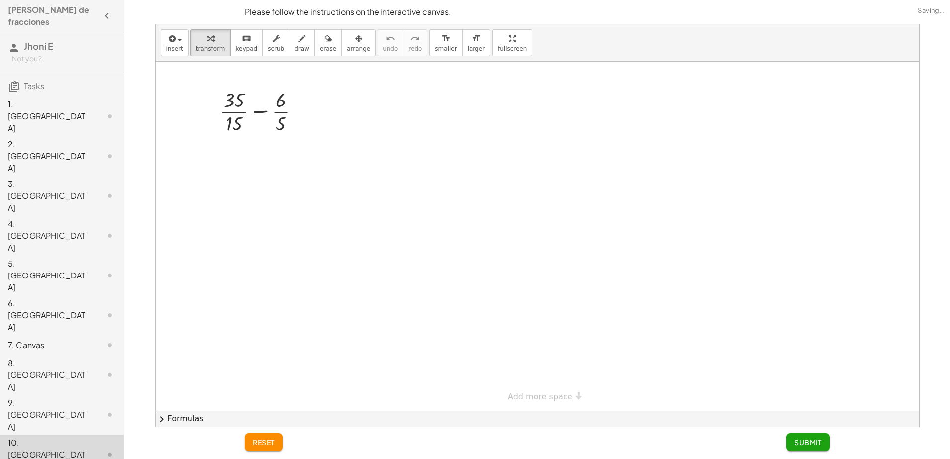
click at [77, 397] on div "9. Canvas" at bounding box center [48, 415] width 80 height 36
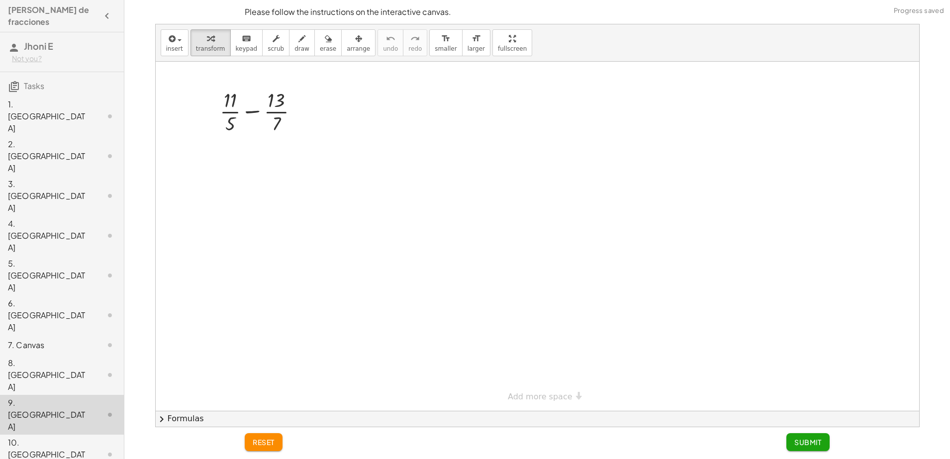
click at [80, 395] on div "9. Canvas" at bounding box center [62, 415] width 124 height 40
click at [87, 339] on div "7. Canvas" at bounding box center [48, 345] width 80 height 12
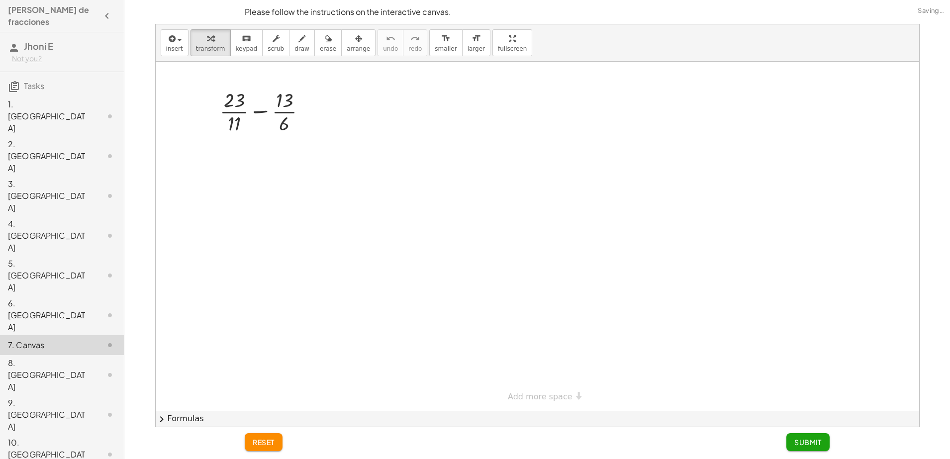
click at [87, 355] on div "6. Canvas" at bounding box center [62, 375] width 124 height 40
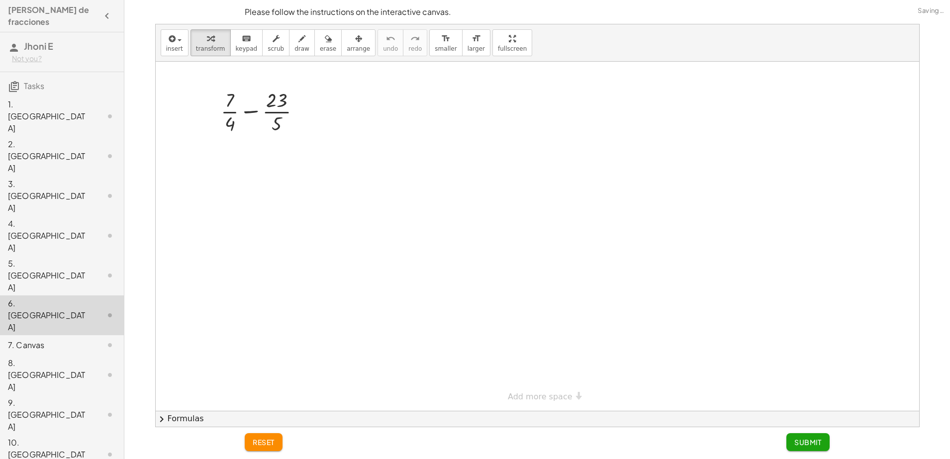
click at [110, 269] on icon at bounding box center [110, 275] width 12 height 12
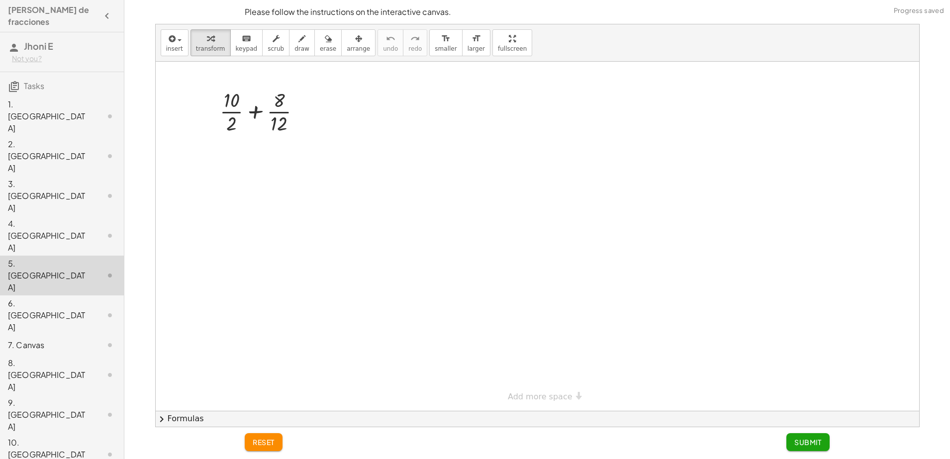
click at [94, 309] on div at bounding box center [102, 315] width 28 height 12
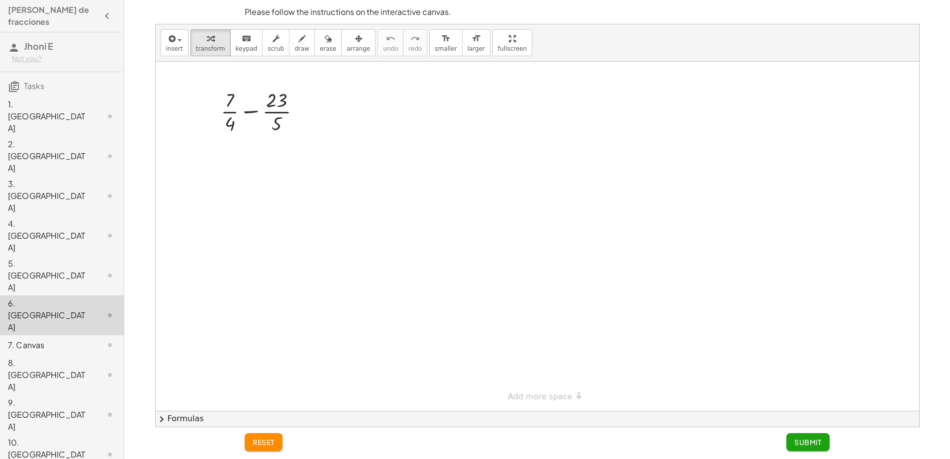
click at [48, 18] on h4 "Suma y resta de fracciones" at bounding box center [53, 16] width 90 height 24
click at [104, 17] on icon "button" at bounding box center [107, 16] width 12 height 12
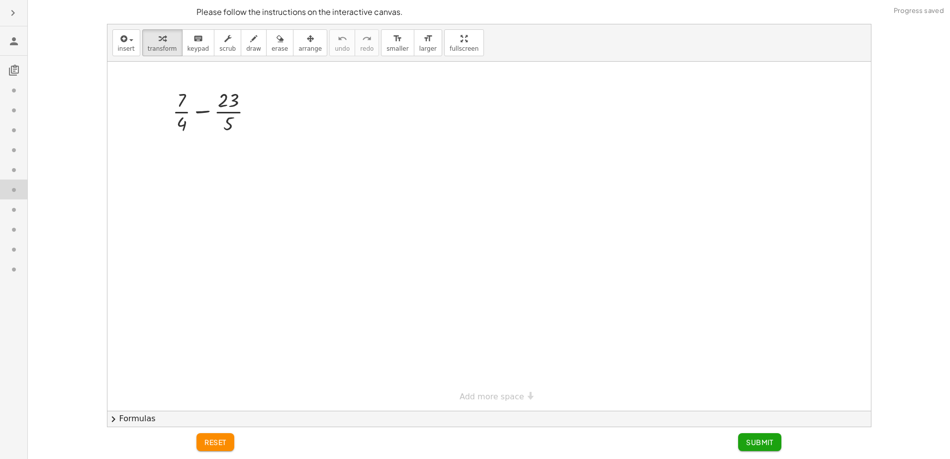
click at [20, 13] on button "button" at bounding box center [13, 13] width 18 height 18
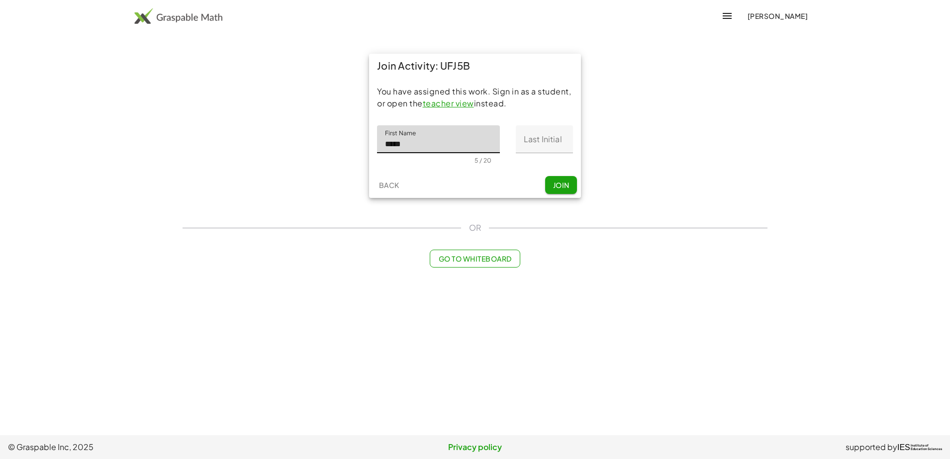
type input "*****"
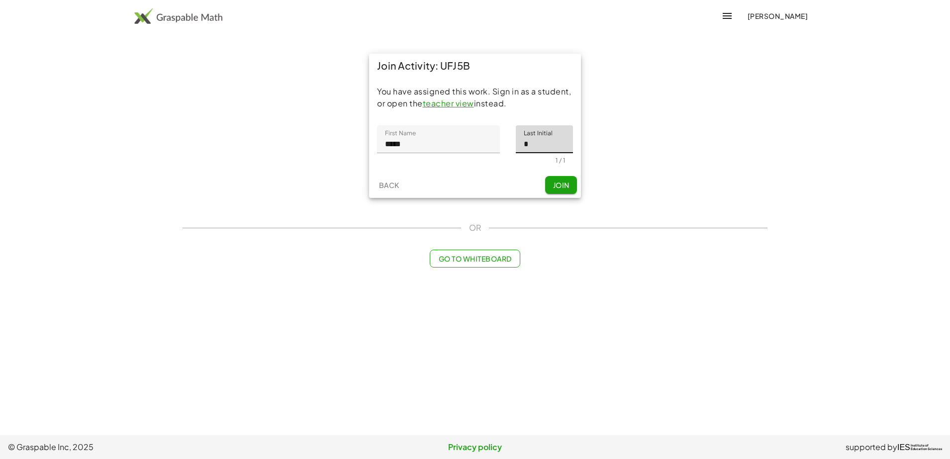
type input "*"
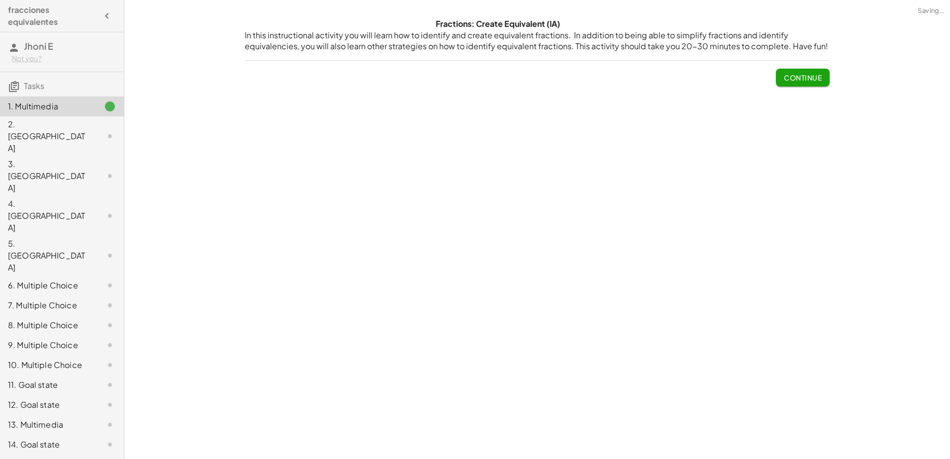
click at [84, 129] on div "2. Canvas" at bounding box center [48, 136] width 80 height 36
click at [66, 128] on div "2. Canvas" at bounding box center [48, 136] width 80 height 36
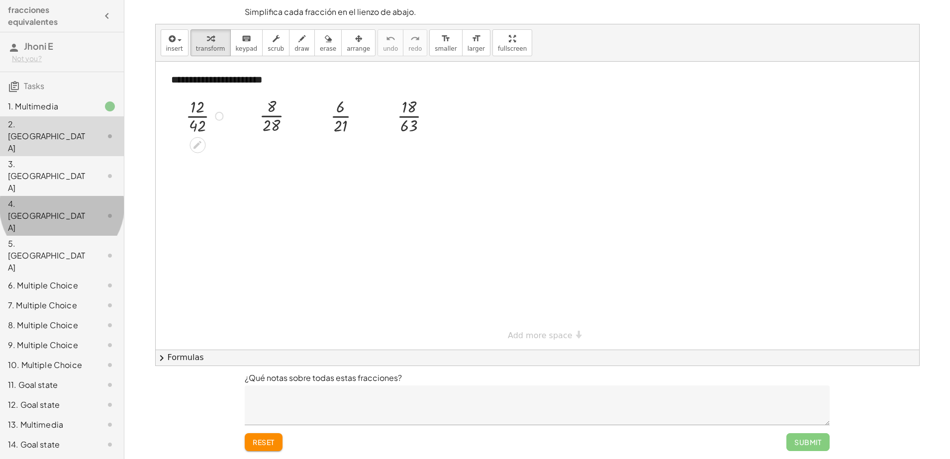
click at [40, 198] on div "4. Canvas" at bounding box center [48, 216] width 80 height 36
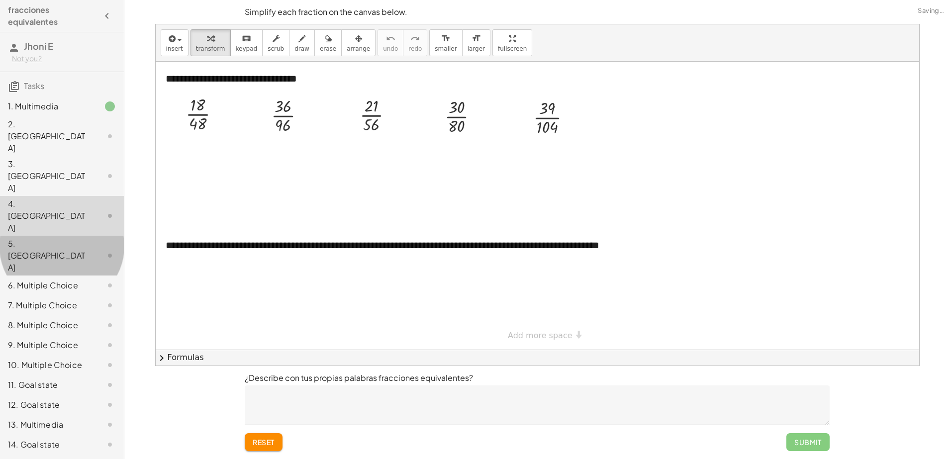
click at [52, 238] on div "5. Canvas" at bounding box center [48, 256] width 80 height 36
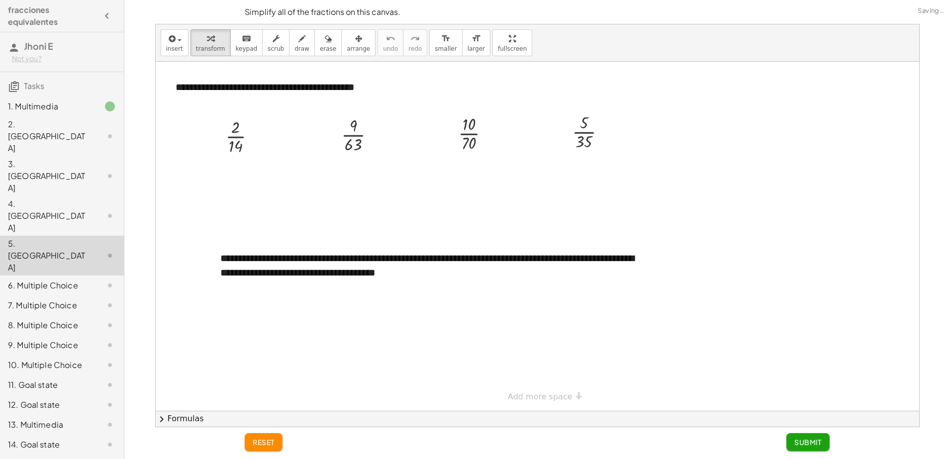
click at [61, 279] on div "6. Multiple Choice" at bounding box center [48, 285] width 80 height 12
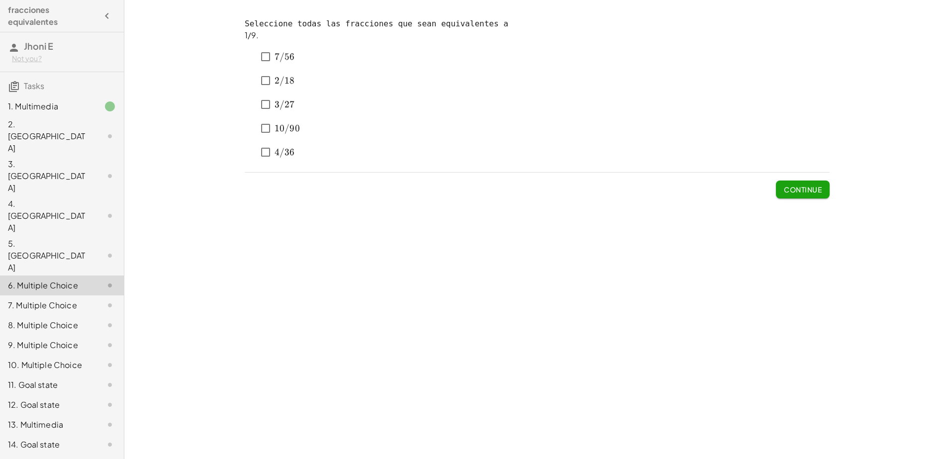
click at [61, 355] on div "8. Multiple Choice" at bounding box center [62, 365] width 124 height 20
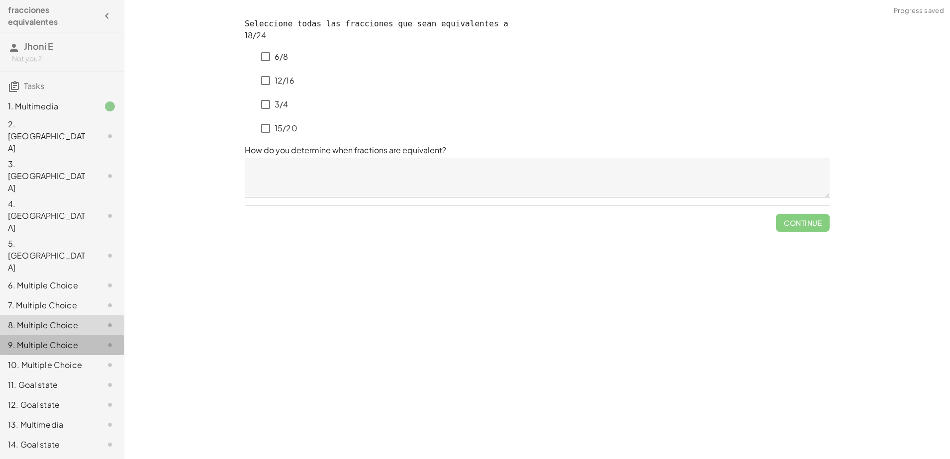
click at [65, 339] on div "9. Multiple Choice" at bounding box center [48, 345] width 80 height 12
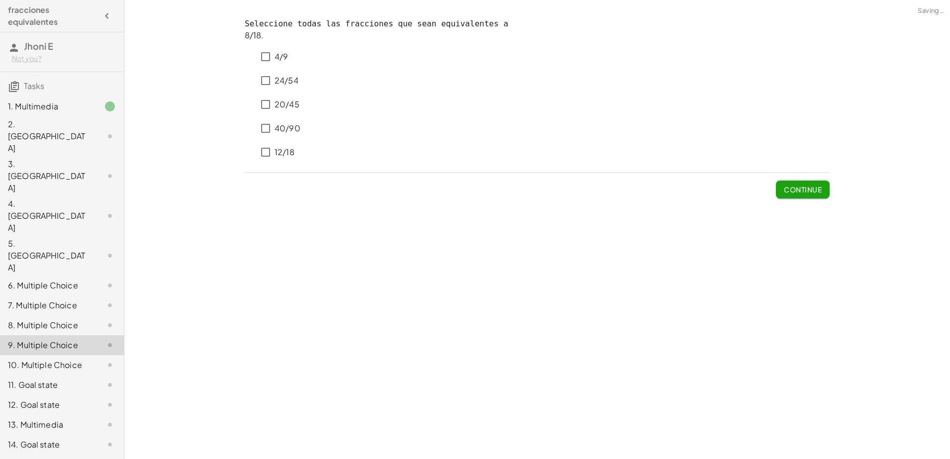
click at [50, 415] on div "11. Goal state" at bounding box center [62, 425] width 124 height 20
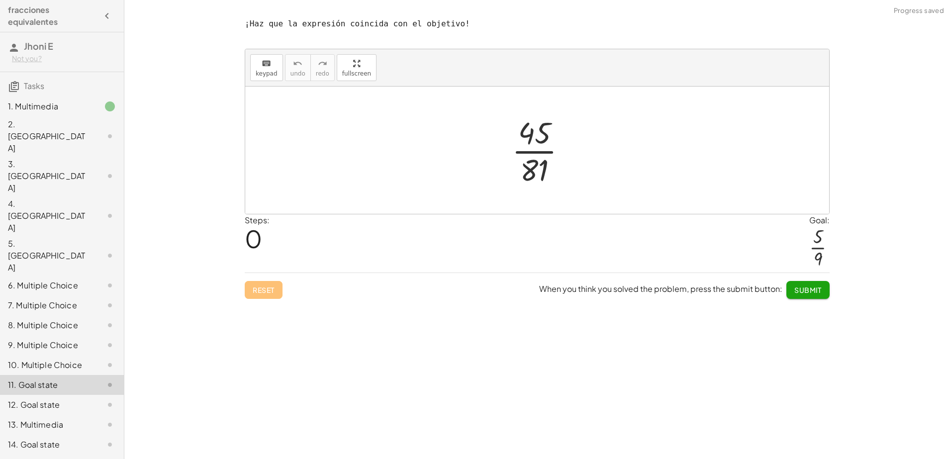
click at [540, 147] on div at bounding box center [543, 150] width 73 height 77
click at [540, 148] on div at bounding box center [543, 150] width 78 height 77
drag, startPoint x: 551, startPoint y: 131, endPoint x: 547, endPoint y: 164, distance: 32.6
click at [538, 152] on div at bounding box center [543, 150] width 56 height 77
click at [532, 146] on div at bounding box center [543, 150] width 56 height 77
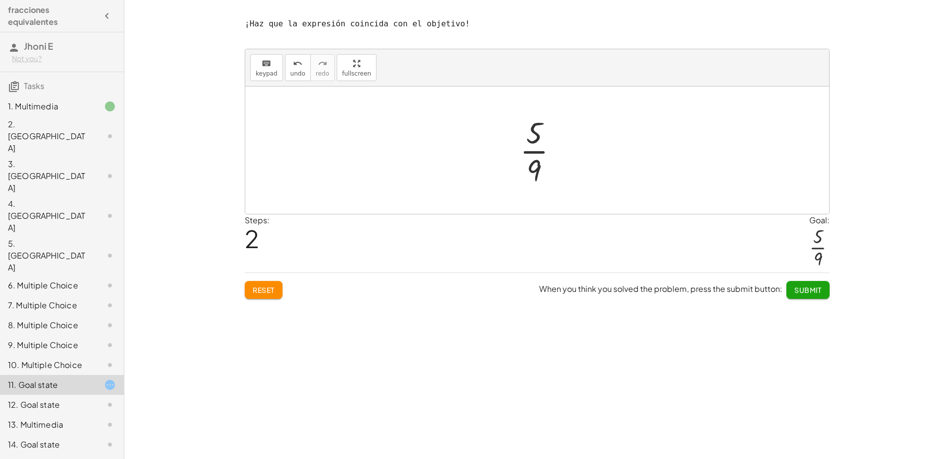
click at [532, 146] on div at bounding box center [543, 150] width 56 height 77
click at [523, 158] on div at bounding box center [542, 150] width 121 height 49
click at [62, 419] on div "13. Multimedia" at bounding box center [48, 425] width 80 height 12
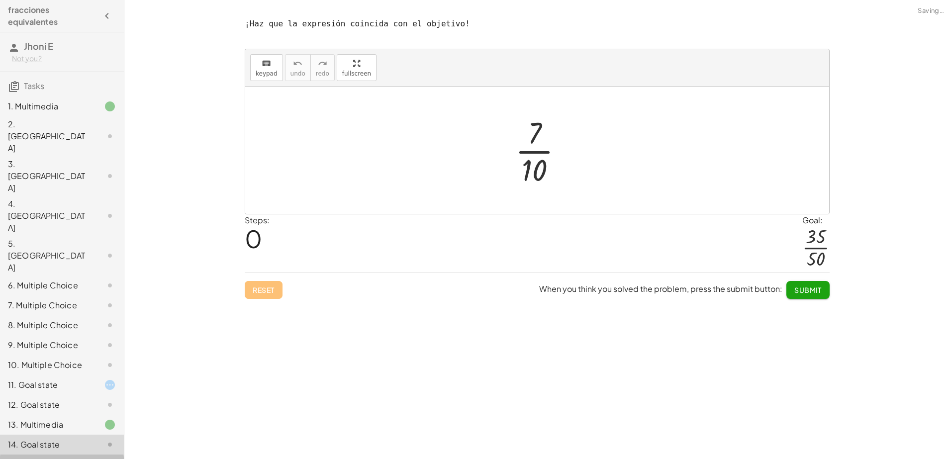
click at [57, 458] on div "15. Goal state" at bounding box center [48, 464] width 80 height 12
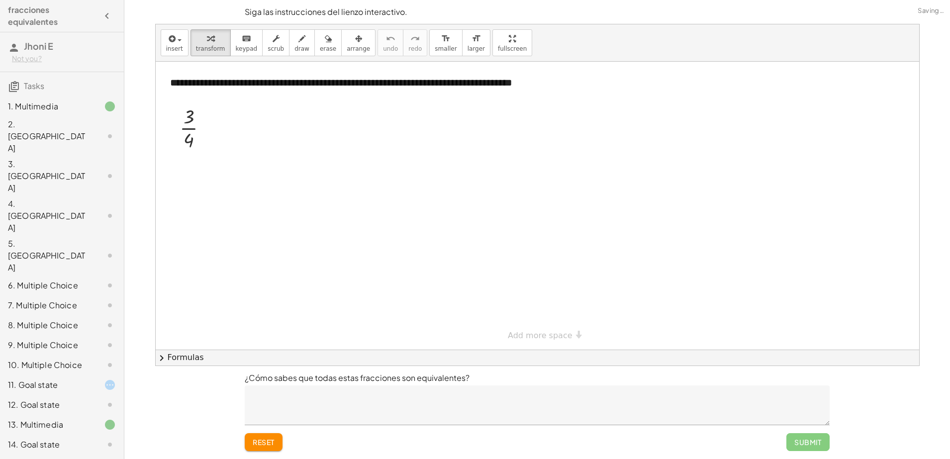
click at [63, 458] on div "15. Goal state" at bounding box center [48, 464] width 80 height 12
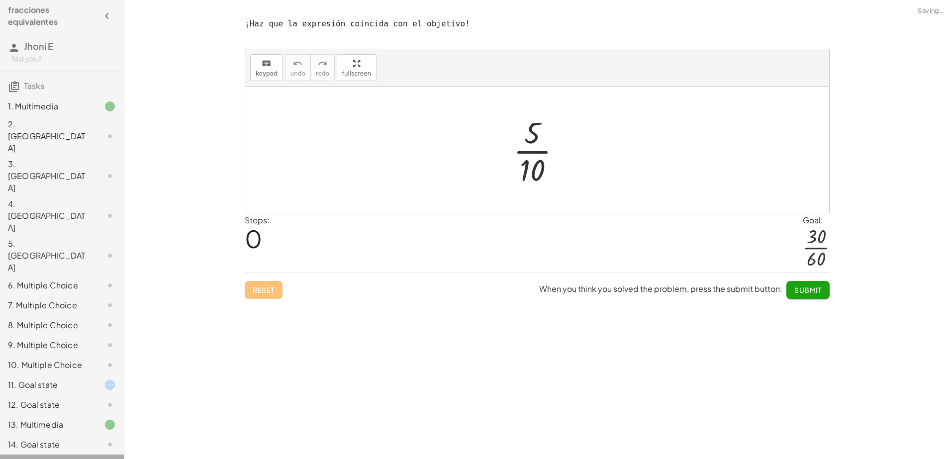
click at [64, 439] on div "14. Goal state" at bounding box center [48, 445] width 80 height 12
click at [64, 419] on div "13. Multimedia" at bounding box center [48, 425] width 80 height 12
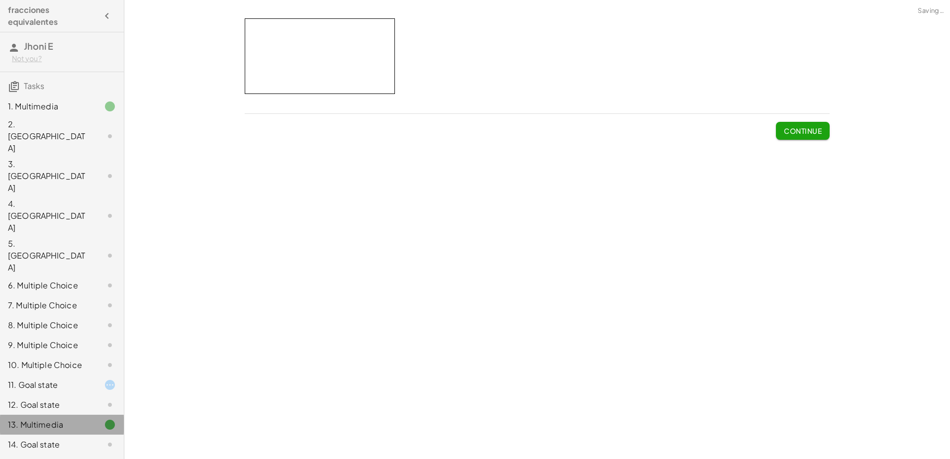
click at [60, 435] on div "12. Goal state" at bounding box center [62, 445] width 124 height 20
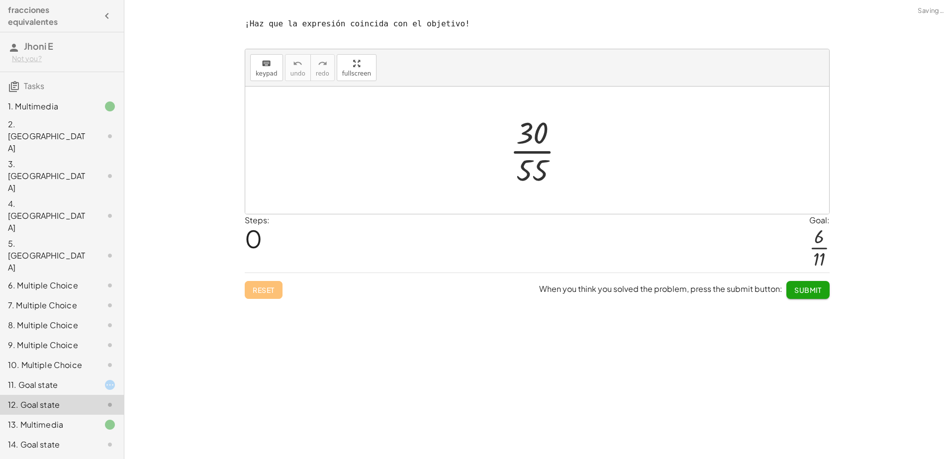
click at [61, 415] on div "11. Goal state" at bounding box center [62, 425] width 124 height 20
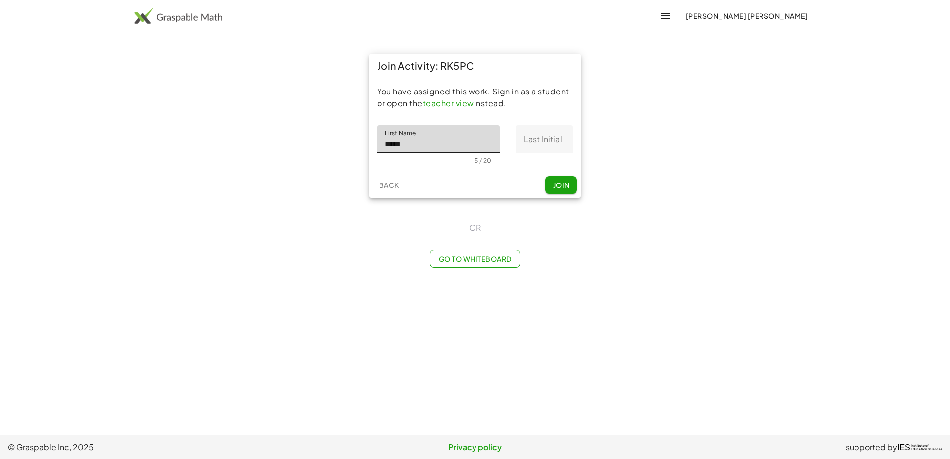
type input "*****"
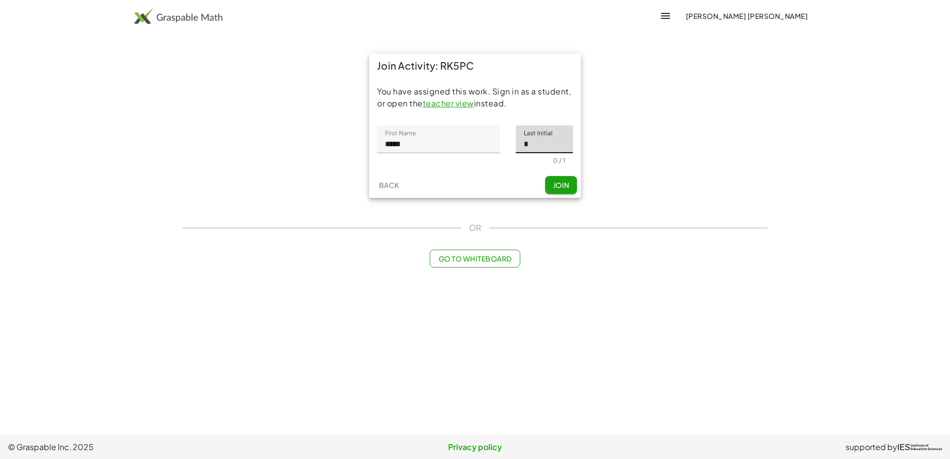
type input "*"
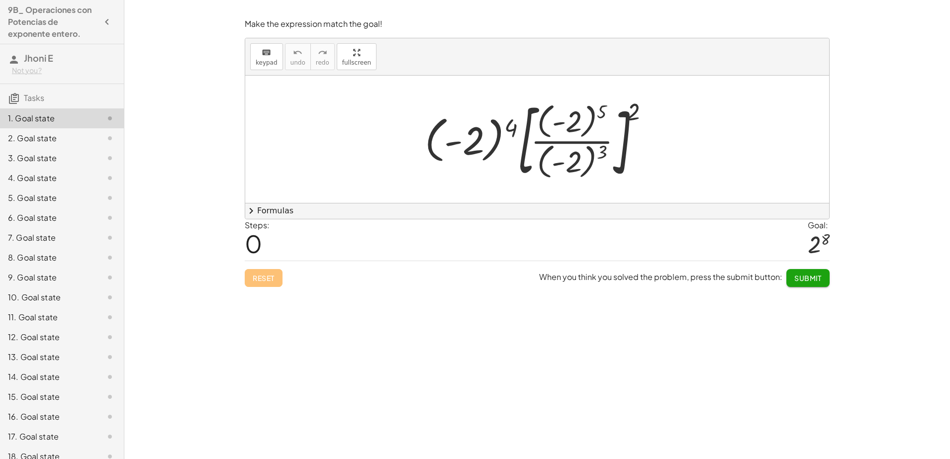
click at [57, 142] on div "2. Goal state" at bounding box center [48, 138] width 80 height 12
click at [43, 137] on div "2. Goal state" at bounding box center [48, 138] width 80 height 12
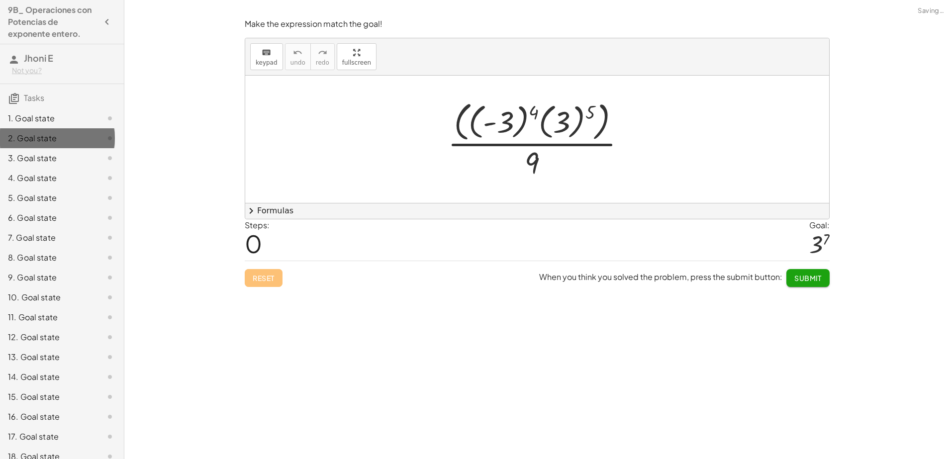
click at [43, 137] on div "2. Goal state" at bounding box center [48, 138] width 80 height 12
click at [538, 164] on div at bounding box center [541, 139] width 196 height 84
click at [533, 161] on div at bounding box center [541, 139] width 196 height 84
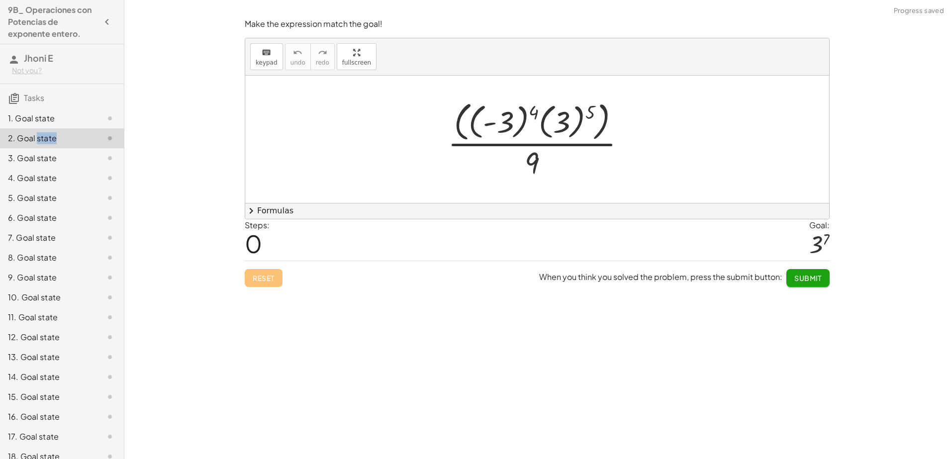
click at [533, 161] on div at bounding box center [541, 139] width 196 height 84
click at [527, 165] on div at bounding box center [541, 139] width 196 height 84
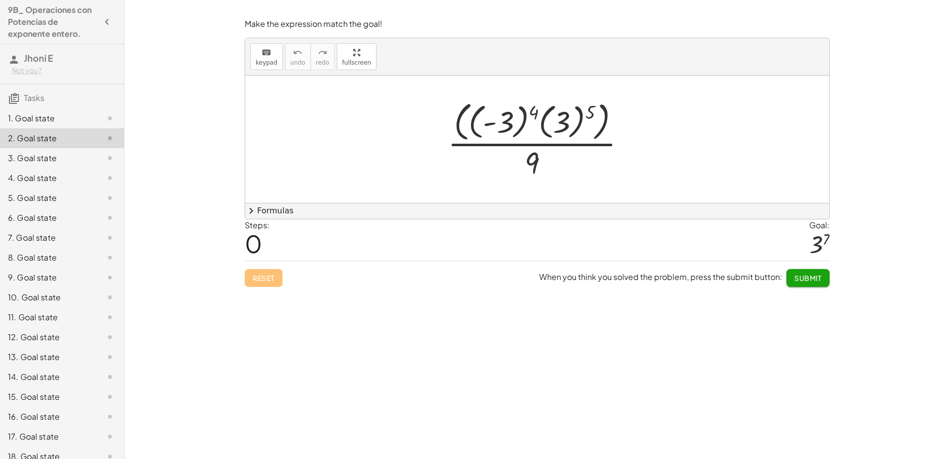
click at [537, 163] on div at bounding box center [541, 139] width 196 height 84
click at [536, 163] on div at bounding box center [541, 139] width 196 height 84
click at [274, 67] on button "keyboard keypad" at bounding box center [266, 56] width 33 height 27
click at [529, 161] on div at bounding box center [532, 162] width 14 height 35
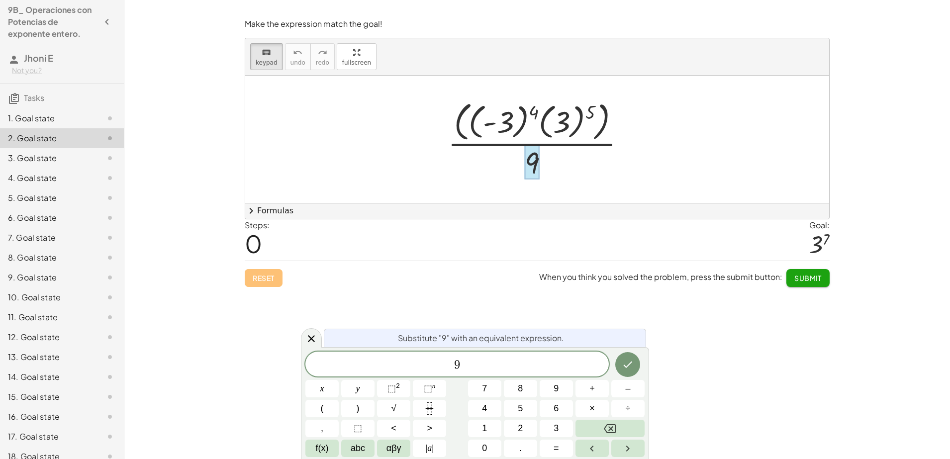
click at [531, 165] on div at bounding box center [532, 162] width 14 height 35
click at [535, 164] on div at bounding box center [532, 162] width 14 height 35
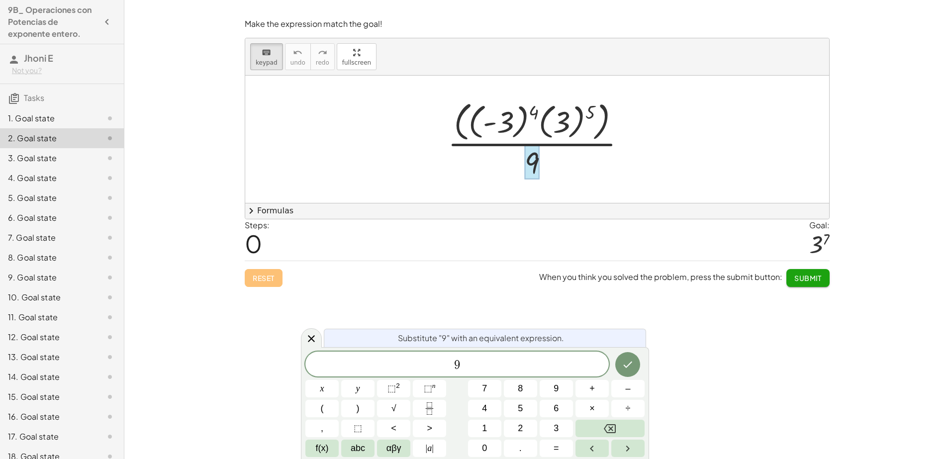
click at [466, 364] on span "9" at bounding box center [456, 365] width 303 height 14
click at [459, 364] on span "9" at bounding box center [457, 365] width 6 height 12
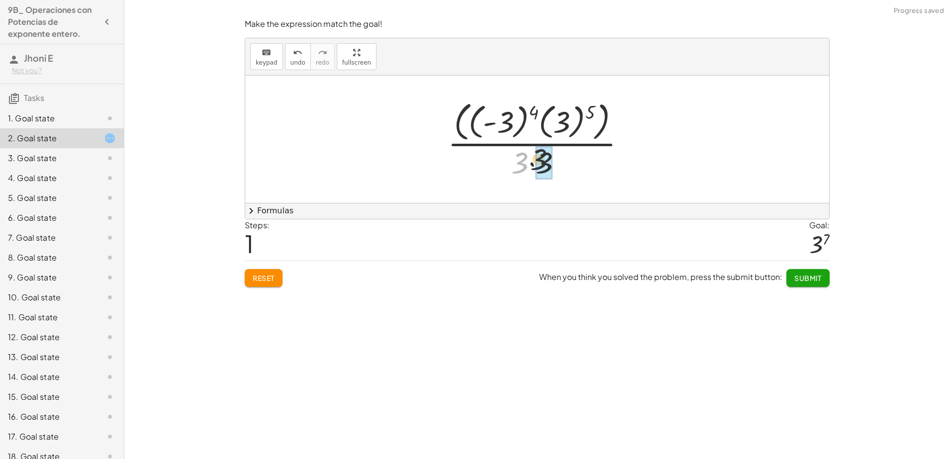
drag, startPoint x: 519, startPoint y: 169, endPoint x: 542, endPoint y: 165, distance: 23.2
click at [295, 63] on span "undo" at bounding box center [297, 62] width 15 height 7
click at [534, 160] on div at bounding box center [541, 139] width 196 height 84
click at [535, 160] on div at bounding box center [541, 139] width 196 height 84
click at [294, 58] on button "undo undo" at bounding box center [298, 56] width 26 height 27
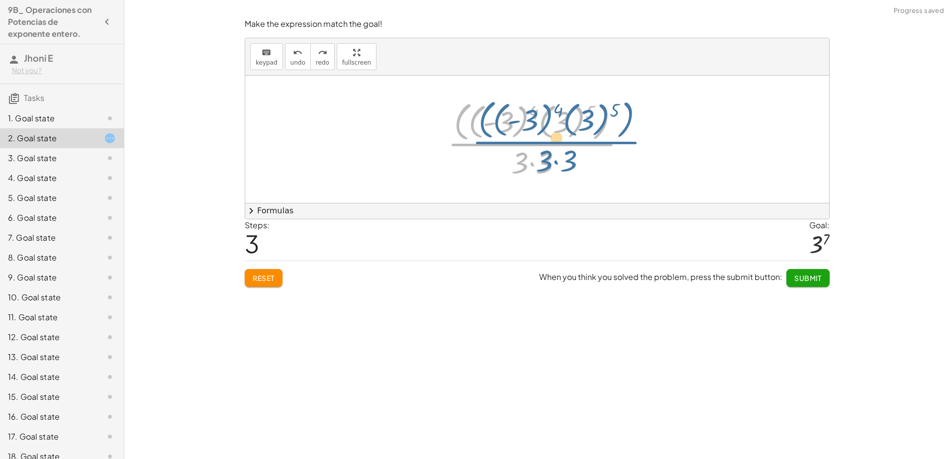
drag, startPoint x: 526, startPoint y: 151, endPoint x: 535, endPoint y: 149, distance: 9.2
click at [535, 149] on div at bounding box center [541, 139] width 196 height 84
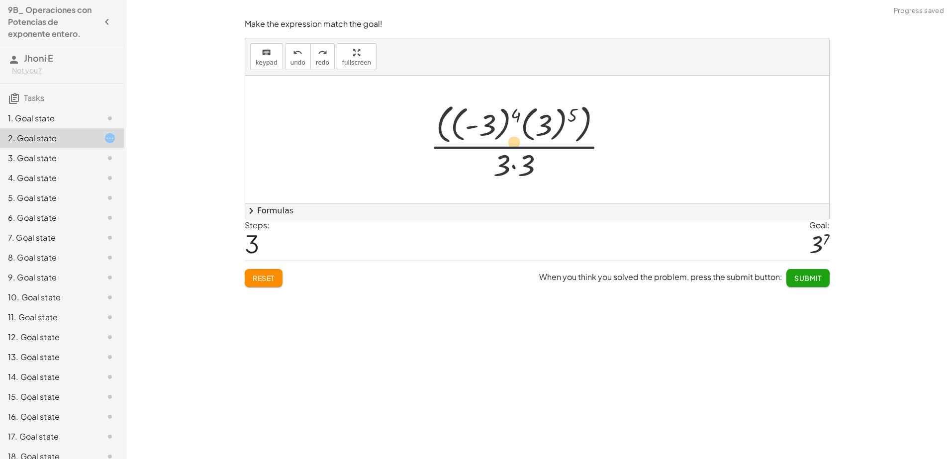
drag, startPoint x: 558, startPoint y: 152, endPoint x: 538, endPoint y: 155, distance: 20.1
click at [538, 155] on div at bounding box center [541, 139] width 196 height 84
click at [519, 163] on div at bounding box center [541, 139] width 196 height 84
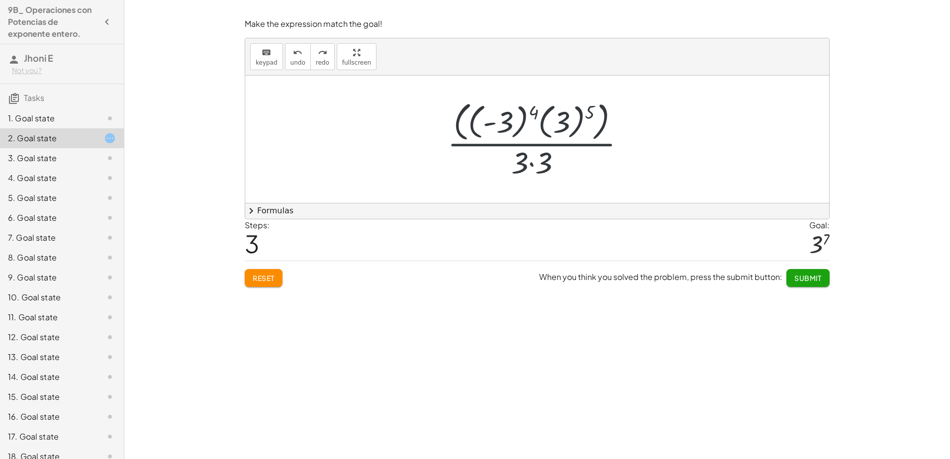
click at [519, 163] on div at bounding box center [541, 139] width 196 height 84
click at [522, 163] on div at bounding box center [541, 139] width 196 height 84
click at [526, 164] on div at bounding box center [541, 139] width 196 height 84
click at [536, 162] on div at bounding box center [541, 139] width 196 height 84
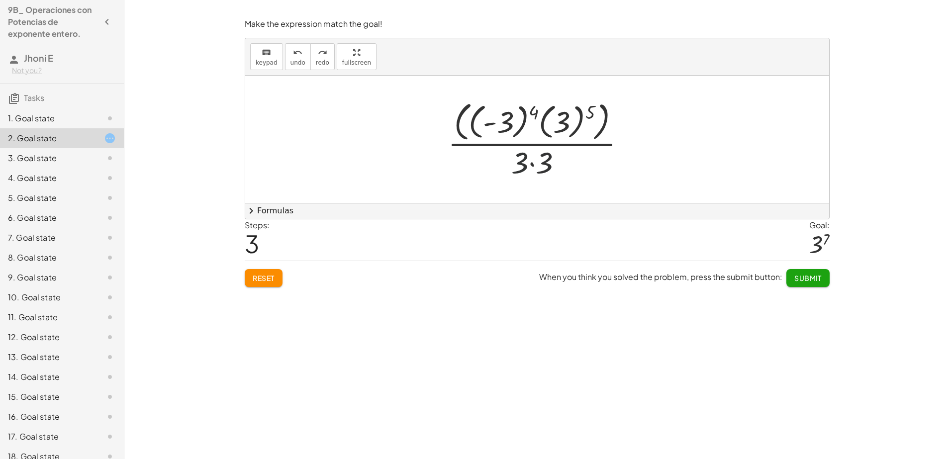
click at [536, 162] on div at bounding box center [541, 139] width 196 height 84
click at [16, 267] on div "7. Goal state" at bounding box center [62, 277] width 124 height 20
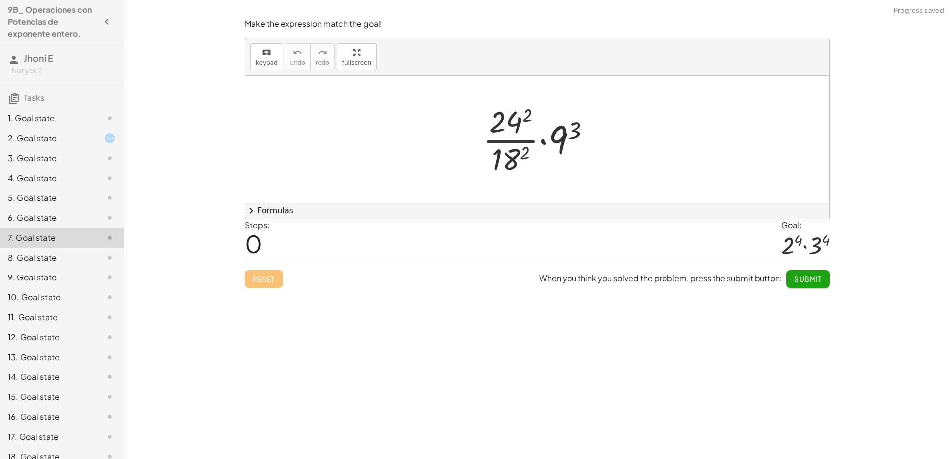
click at [508, 125] on div at bounding box center [540, 139] width 125 height 77
drag, startPoint x: 504, startPoint y: 128, endPoint x: 496, endPoint y: 115, distance: 15.2
click at [496, 115] on div at bounding box center [540, 139] width 125 height 77
drag, startPoint x: 360, startPoint y: 60, endPoint x: 380, endPoint y: 112, distance: 56.5
click at [362, 106] on div "keyboard keypad undo undo redo redo fullscreen · · 24 2 · 18 2 · 9 3 × chevron_…" at bounding box center [537, 128] width 584 height 180
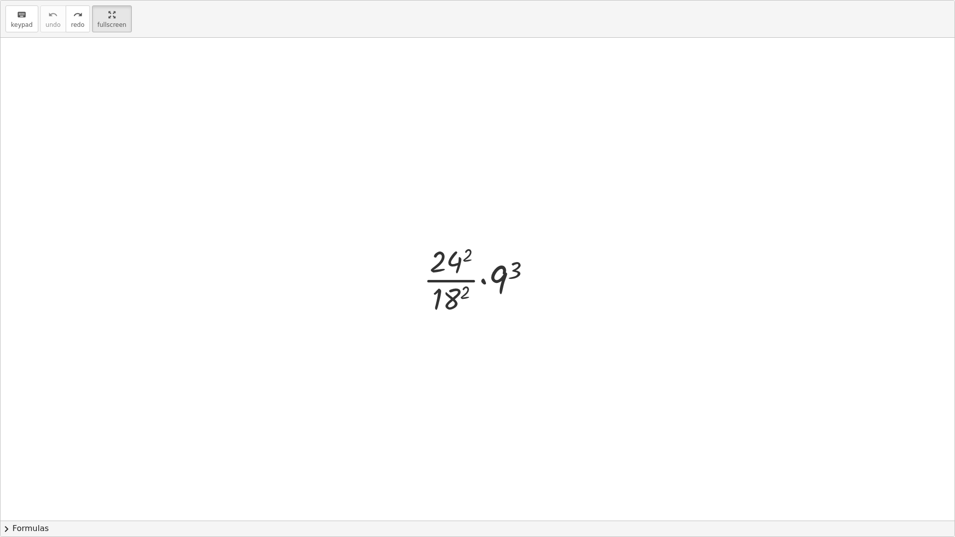
click at [440, 262] on div at bounding box center [480, 279] width 125 height 77
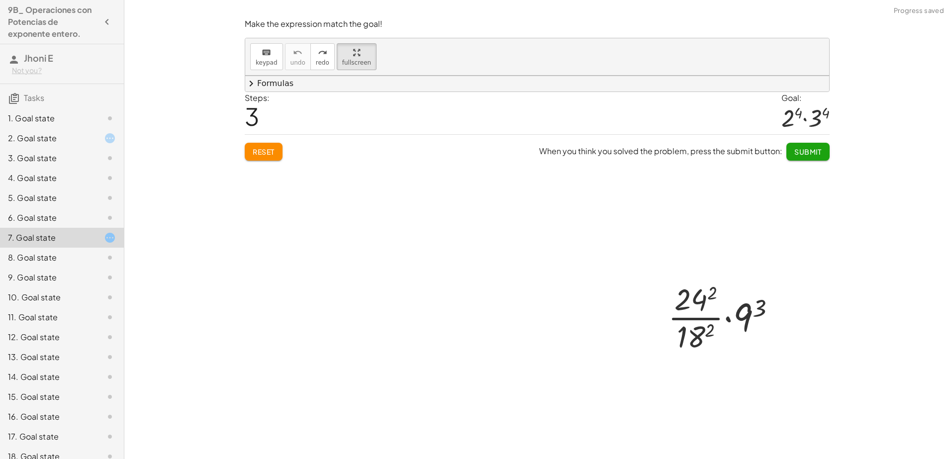
click at [271, 89] on div at bounding box center [537, 259] width 584 height 367
click at [271, 86] on div at bounding box center [537, 259] width 584 height 367
drag, startPoint x: 719, startPoint y: 341, endPoint x: 588, endPoint y: 311, distance: 134.2
click at [588, 311] on div "2 · · 24 2 · 18 2 · 9 3" at bounding box center [537, 259] width 584 height 367
drag, startPoint x: 605, startPoint y: 341, endPoint x: 456, endPoint y: 330, distance: 149.0
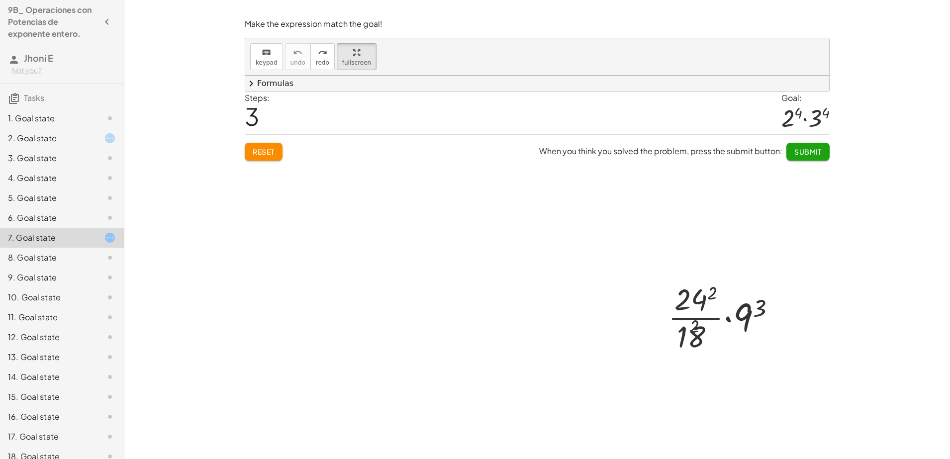
click at [456, 330] on div at bounding box center [537, 259] width 584 height 367
drag, startPoint x: 684, startPoint y: 303, endPoint x: 610, endPoint y: 320, distance: 76.0
click at [610, 320] on div "· 24 2 · · 24 2 · 18 2 · 9 3" at bounding box center [537, 259] width 584 height 367
drag, startPoint x: 698, startPoint y: 305, endPoint x: 701, endPoint y: 352, distance: 46.9
drag, startPoint x: 700, startPoint y: 345, endPoint x: 697, endPoint y: 339, distance: 6.2
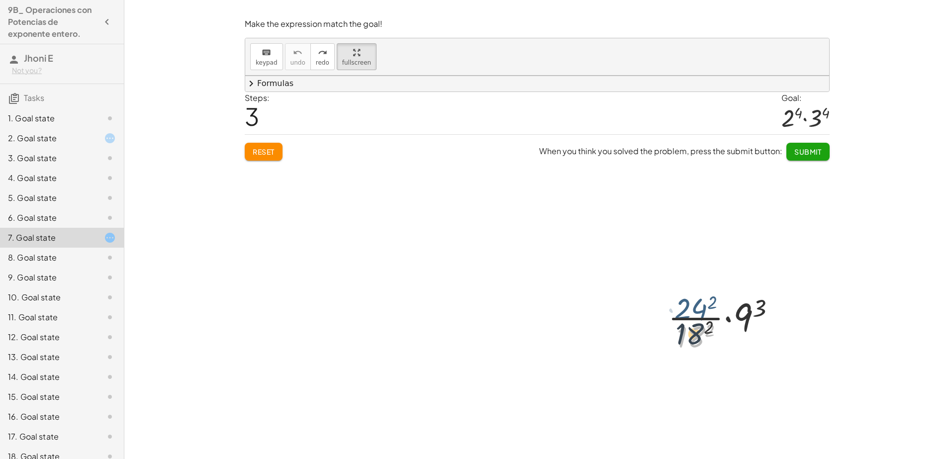
click at [697, 339] on div at bounding box center [725, 316] width 125 height 77
drag, startPoint x: 697, startPoint y: 339, endPoint x: 696, endPoint y: 305, distance: 33.8
click at [696, 305] on div at bounding box center [725, 316] width 125 height 77
